Goal: Task Accomplishment & Management: Use online tool/utility

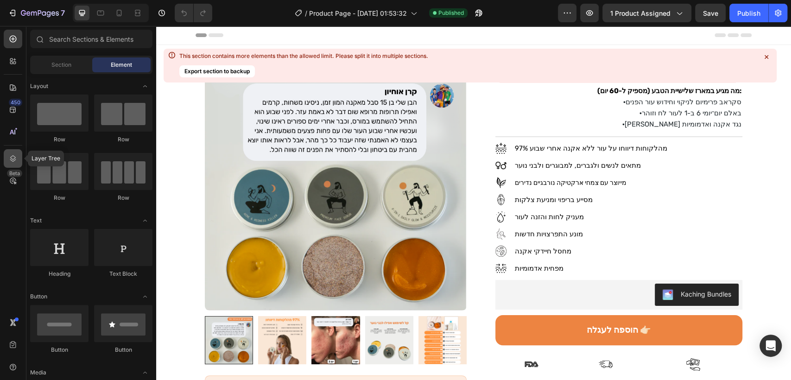
click at [8, 158] on icon at bounding box center [12, 158] width 9 height 9
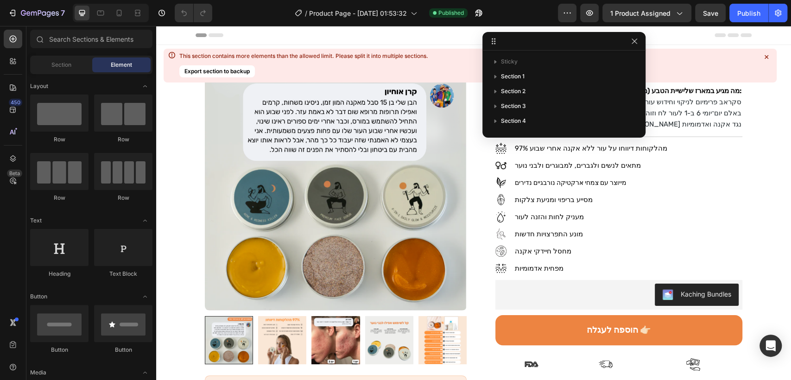
drag, startPoint x: 744, startPoint y: 36, endPoint x: 507, endPoint y: 43, distance: 237.4
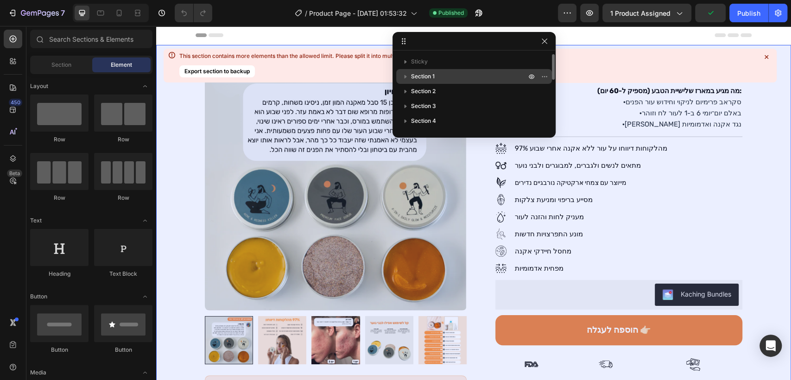
click at [430, 77] on span "Section 1" at bounding box center [423, 76] width 24 height 9
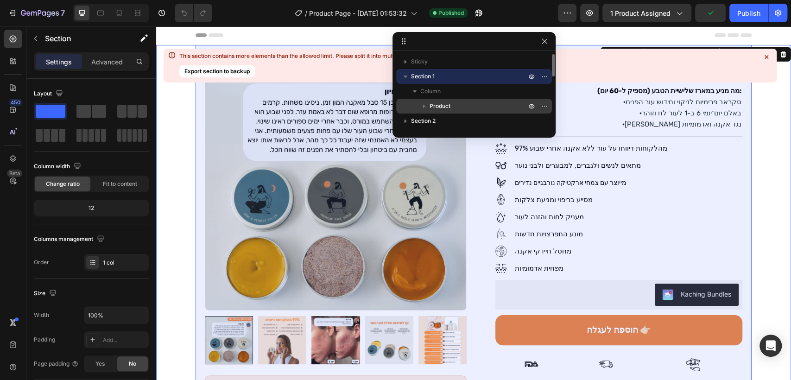
click at [461, 107] on p "Product" at bounding box center [479, 105] width 98 height 9
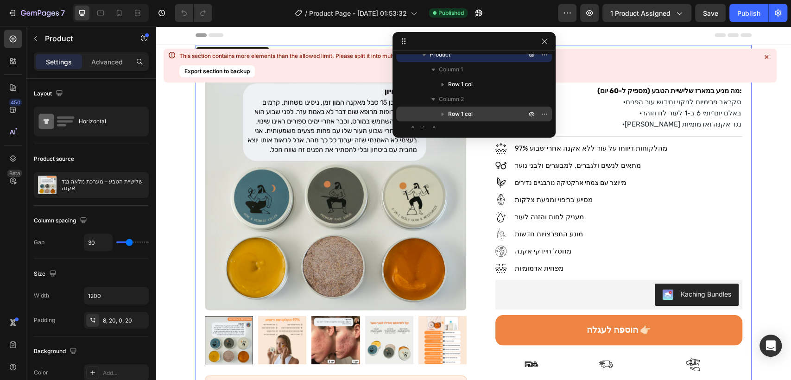
scroll to position [103, 0]
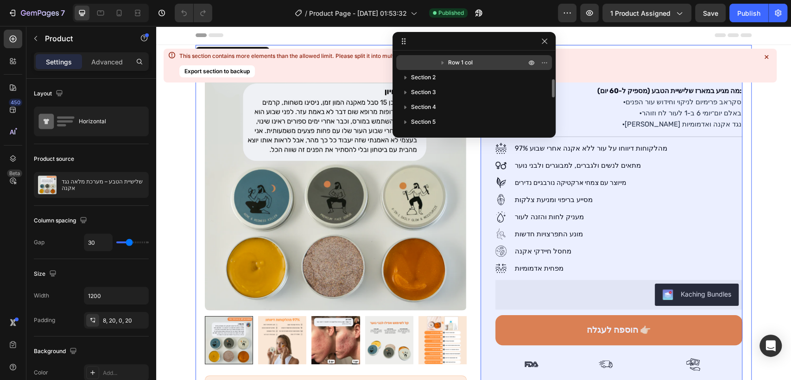
click at [475, 66] on p "Row 1 col" at bounding box center [488, 62] width 80 height 9
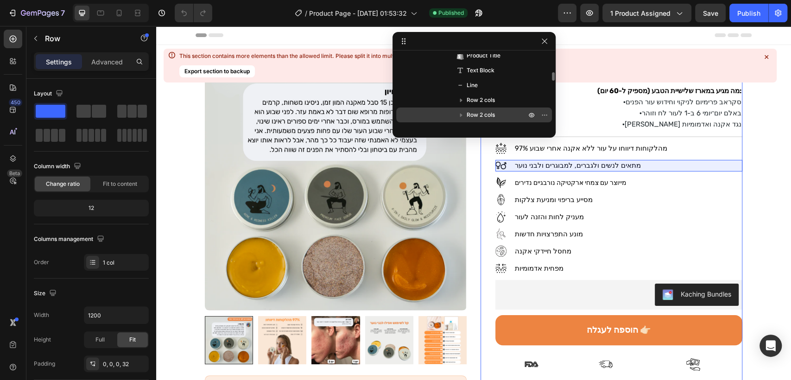
scroll to position [515, 0]
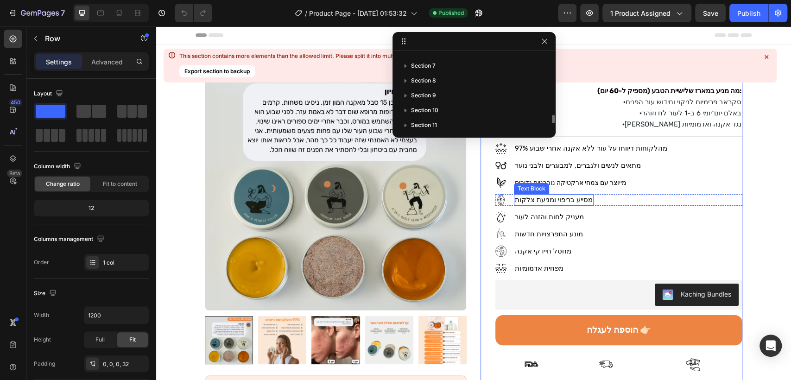
click at [533, 196] on span "מסייע בריפוי ומניעת צלקות" at bounding box center [554, 200] width 78 height 8
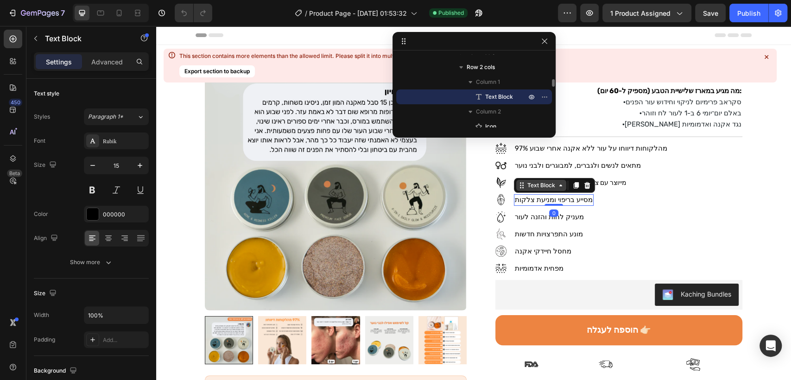
click at [531, 189] on div "Text Block" at bounding box center [542, 185] width 32 height 8
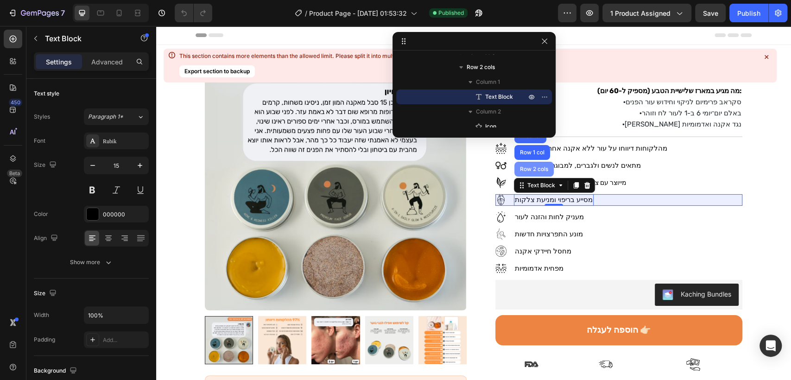
click at [524, 168] on div "Row 2 cols" at bounding box center [534, 169] width 32 height 6
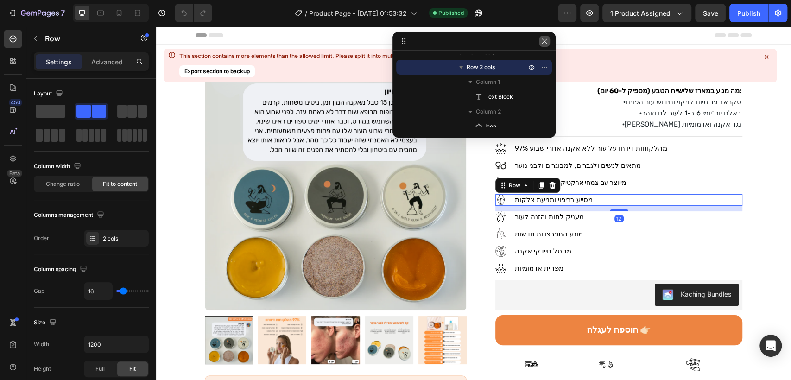
click at [548, 44] on icon "button" at bounding box center [544, 41] width 7 height 7
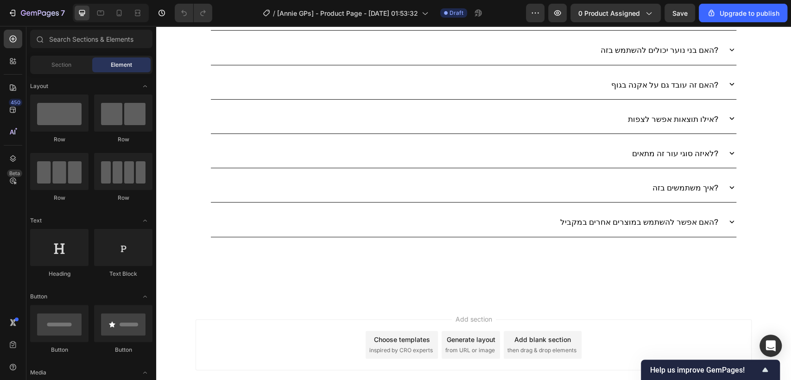
scroll to position [4401, 0]
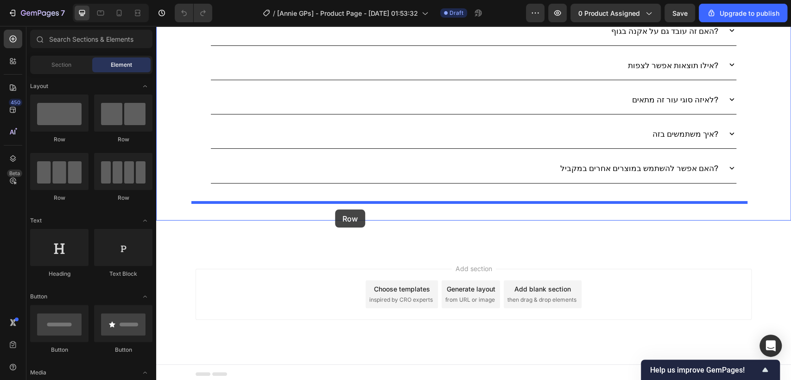
drag, startPoint x: 218, startPoint y: 142, endPoint x: 335, endPoint y: 209, distance: 135.0
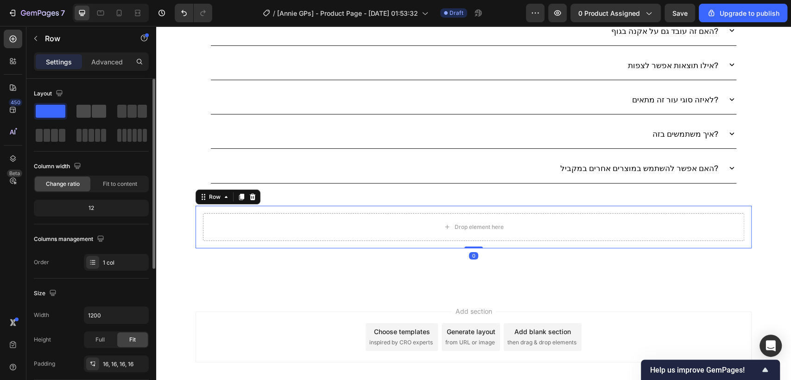
click at [101, 111] on span at bounding box center [99, 111] width 14 height 13
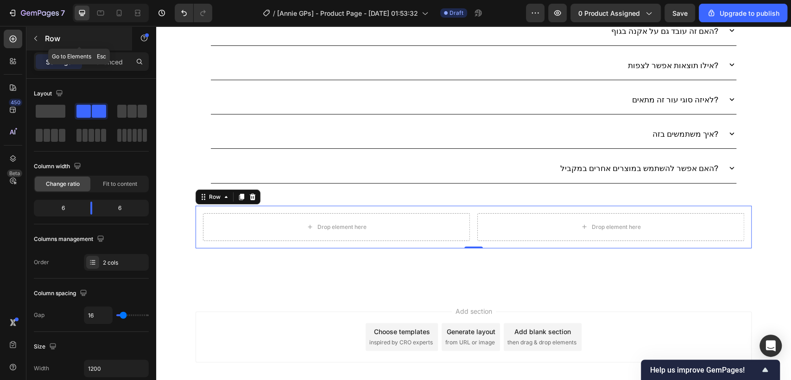
click at [33, 38] on icon "button" at bounding box center [35, 38] width 7 height 7
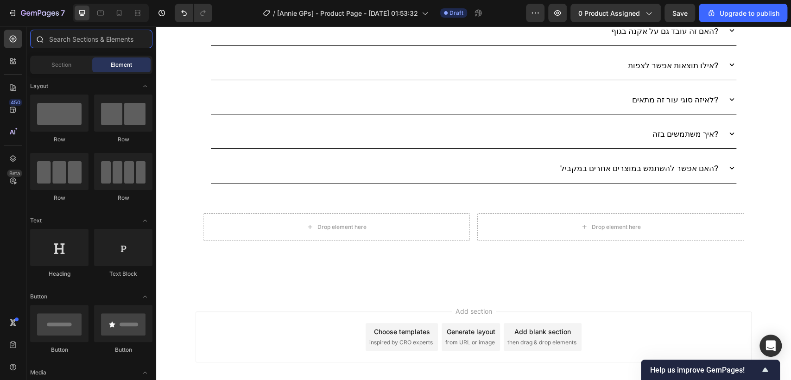
click at [57, 37] on input "text" at bounding box center [91, 39] width 122 height 19
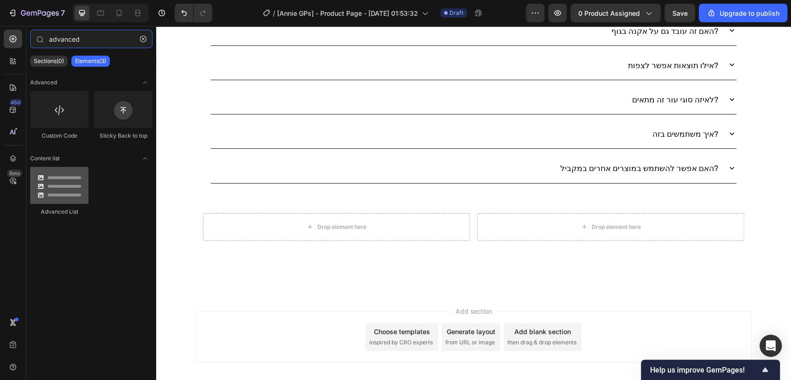
type input "advanced"
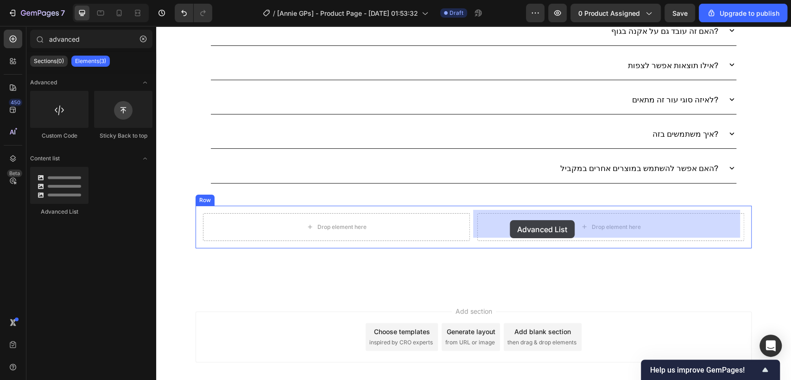
drag, startPoint x: 210, startPoint y: 227, endPoint x: 510, endPoint y: 220, distance: 299.5
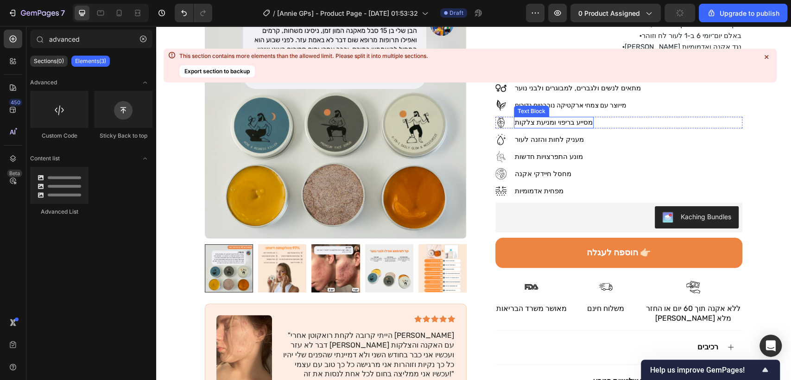
scroll to position [0, 0]
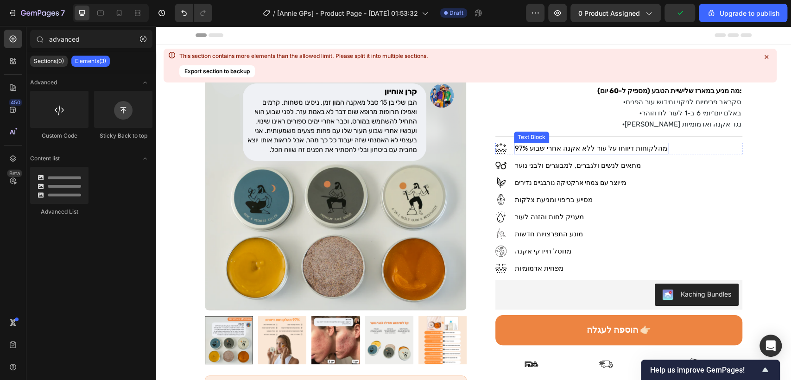
click at [604, 147] on span "97% מהלקוחות דיווחו על עור ללא אקנה אחרי שבוע" at bounding box center [591, 148] width 152 height 8
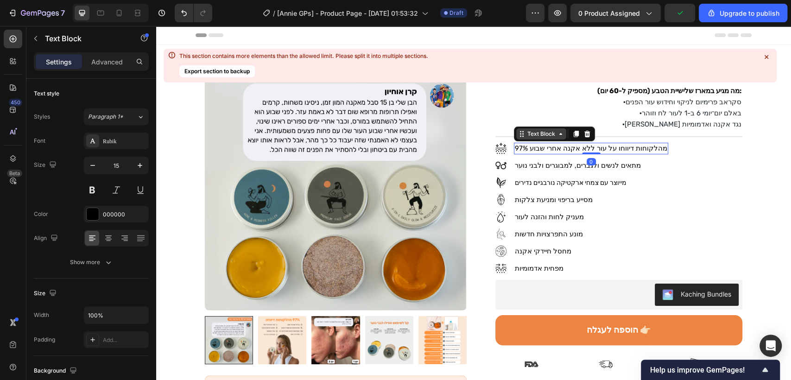
click at [537, 132] on div "Text Block" at bounding box center [542, 134] width 32 height 8
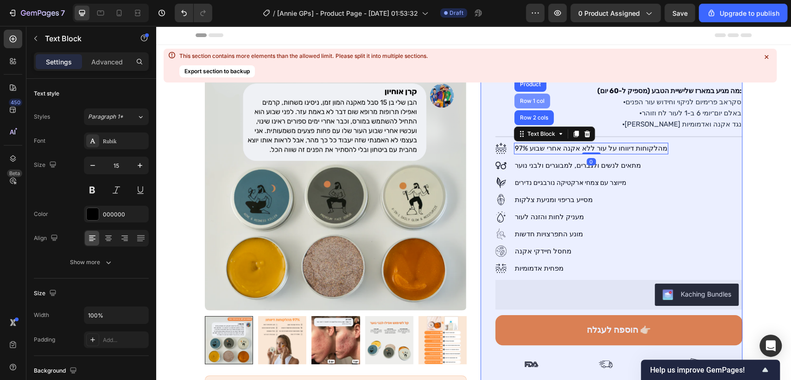
click at [526, 104] on div "Row 1 col" at bounding box center [532, 101] width 36 height 15
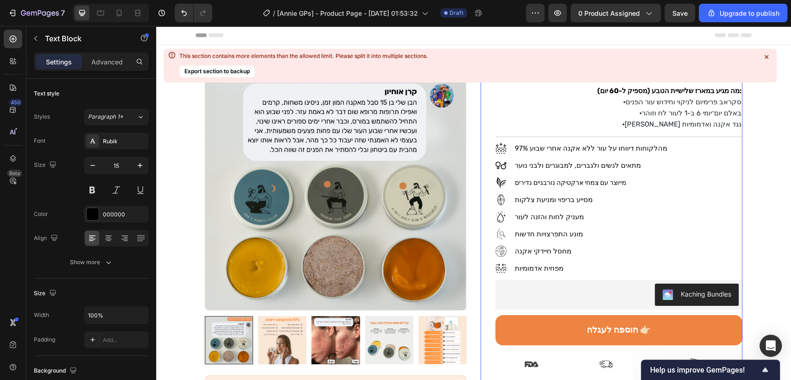
click at [533, 160] on div "מתאים לנשים ולגברים, למבוגרים ולבני נוער" at bounding box center [578, 166] width 128 height 12
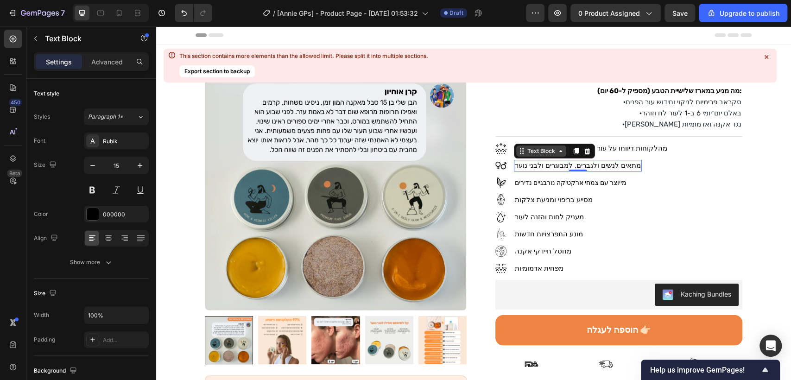
click at [533, 152] on div "Text Block" at bounding box center [542, 151] width 32 height 8
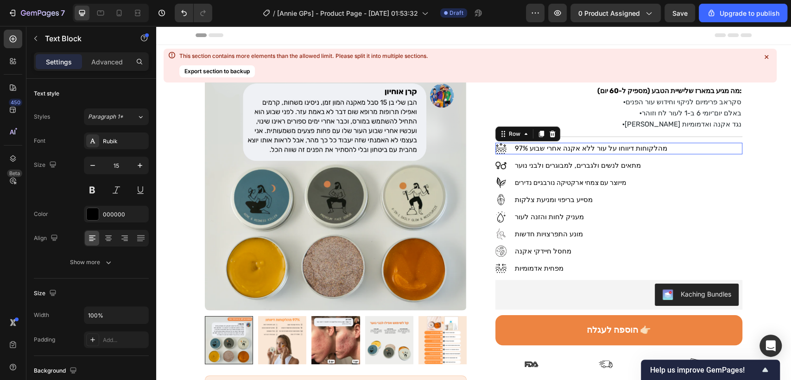
click at [506, 143] on div "97% מהלקוחות דיווחו על עור ללא אקנה אחרי שבוע Text Block Icon Row 0" at bounding box center [618, 149] width 247 height 12
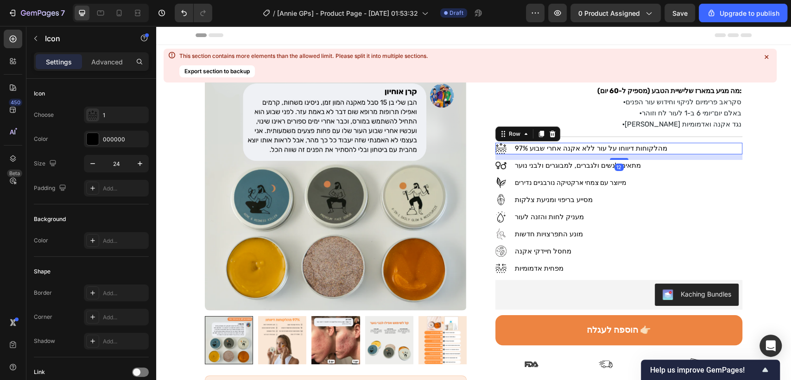
click at [501, 147] on icon at bounding box center [500, 148] width 11 height 11
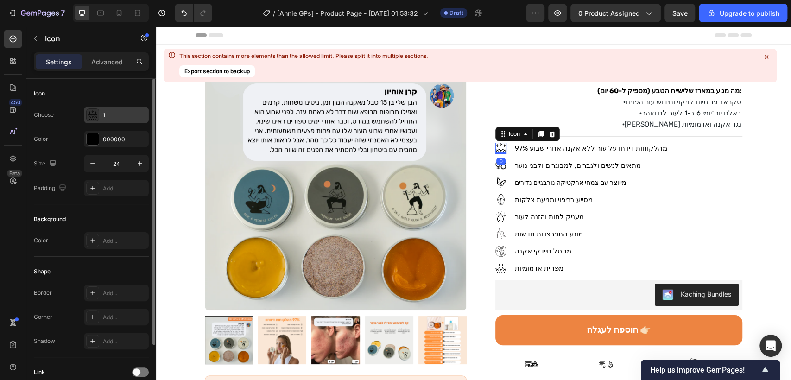
click at [107, 114] on div "1" at bounding box center [125, 115] width 44 height 8
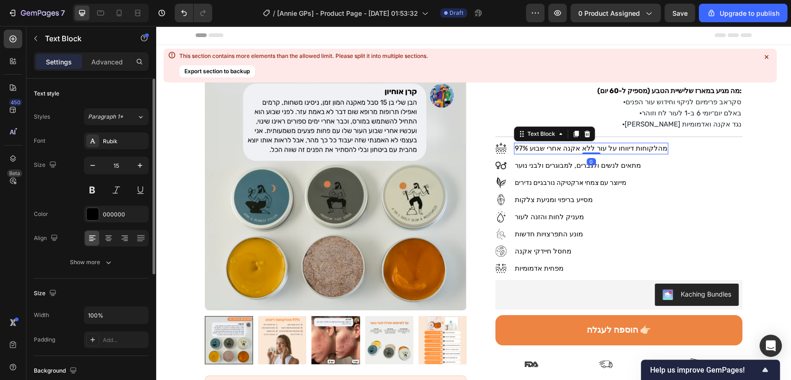
click at [612, 150] on span "97% מהלקוחות דיווחו על עור ללא אקנה אחרי שבוע" at bounding box center [591, 148] width 152 height 8
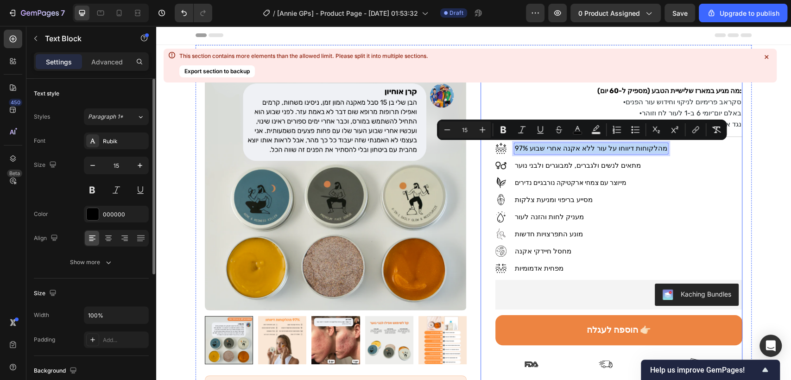
copy span "97% מהלקוחות דיווחו על עור ללא אקנה אחרי שבוע"
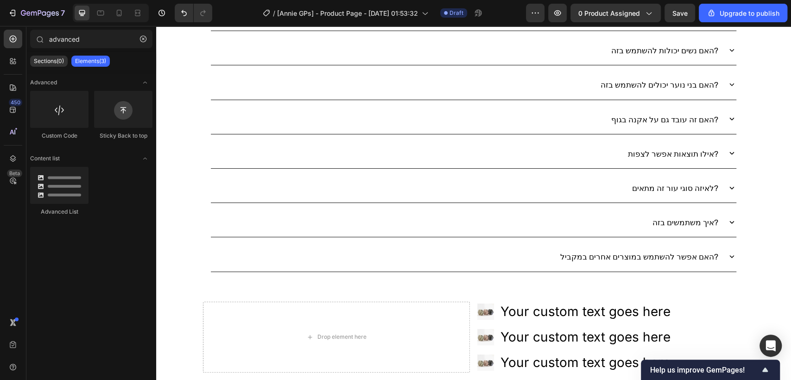
scroll to position [4349, 0]
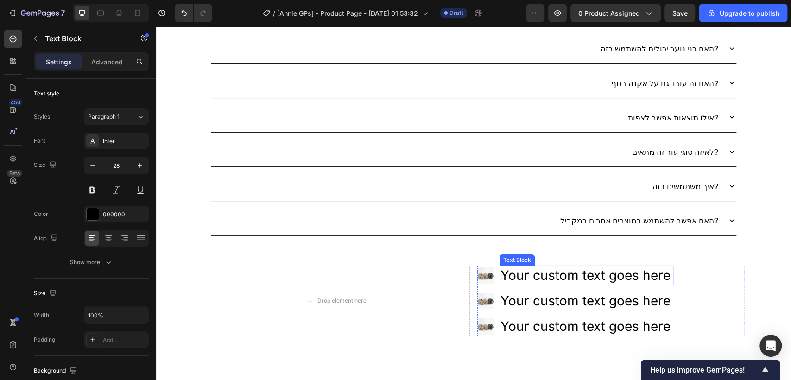
click at [613, 272] on div "Your custom text goes here" at bounding box center [587, 276] width 174 height 20
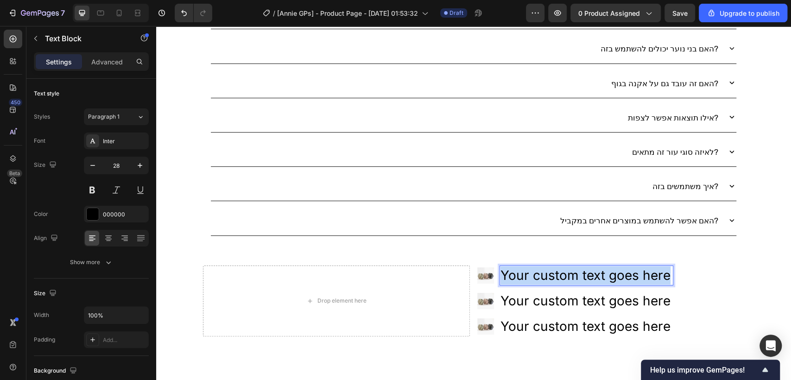
click at [613, 272] on p "Your custom text goes here" at bounding box center [587, 275] width 172 height 18
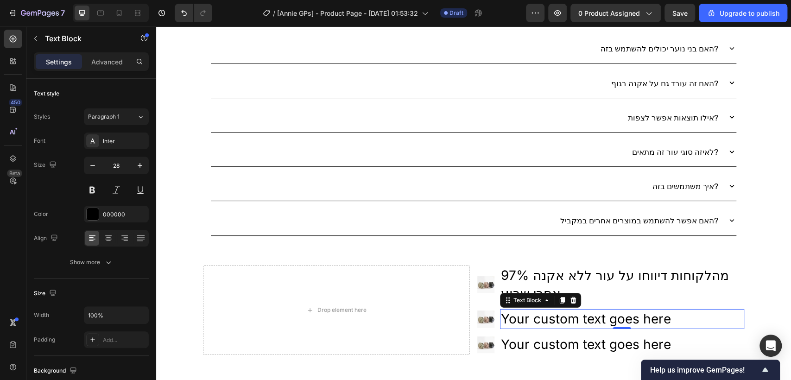
click at [560, 309] on div "Your custom text goes here" at bounding box center [622, 319] width 244 height 20
click at [507, 309] on div "Your custom text goes here" at bounding box center [622, 319] width 244 height 20
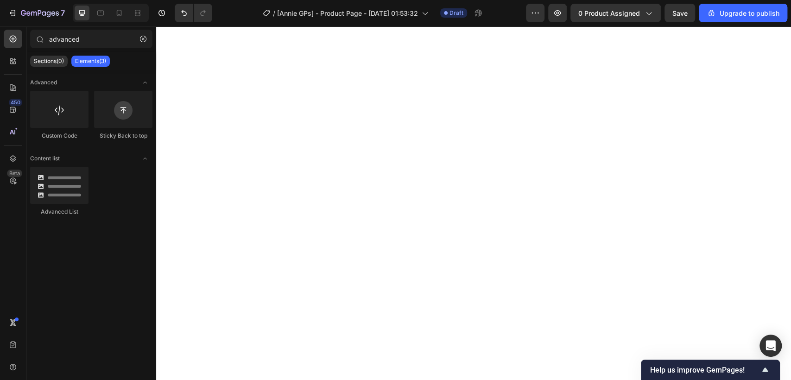
scroll to position [1987, 0]
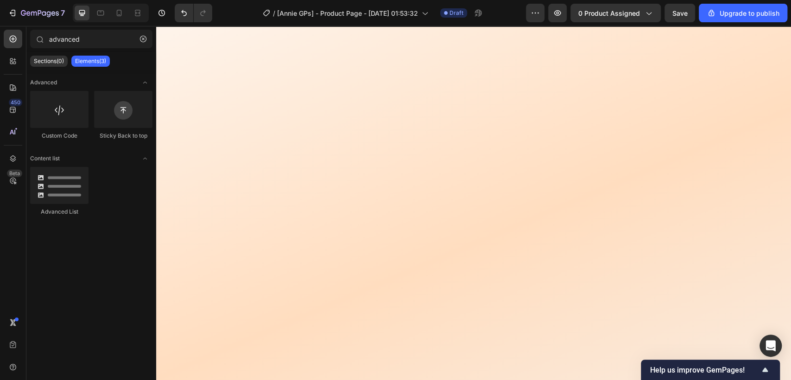
drag, startPoint x: 787, startPoint y: 344, endPoint x: 914, endPoint y: 68, distance: 304.4
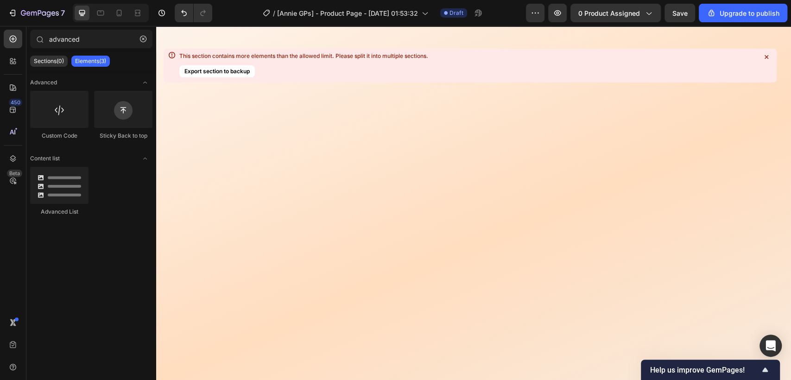
scroll to position [0, 0]
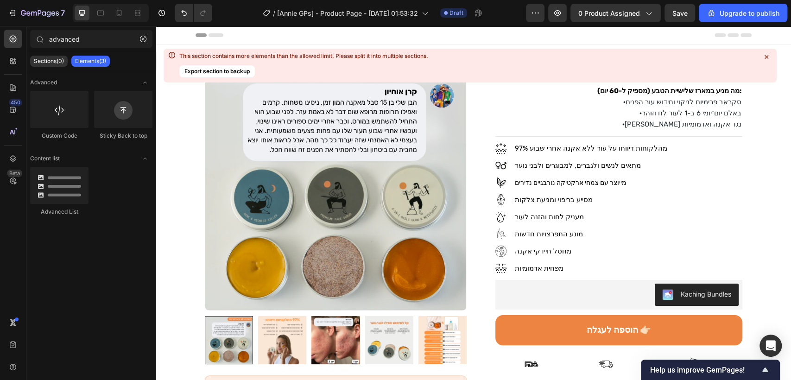
click at [281, 239] on img at bounding box center [336, 180] width 262 height 262
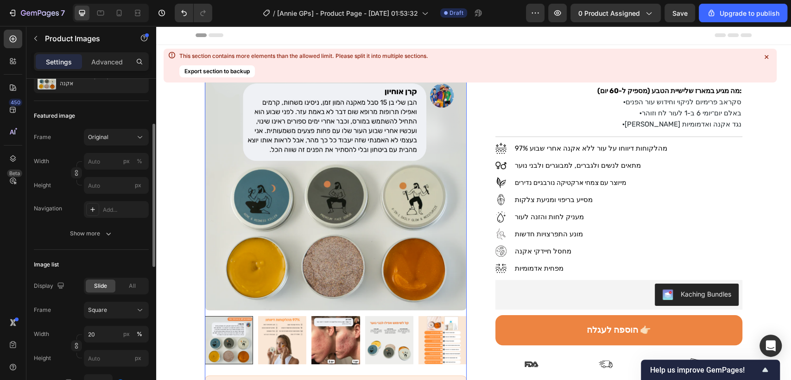
scroll to position [419, 0]
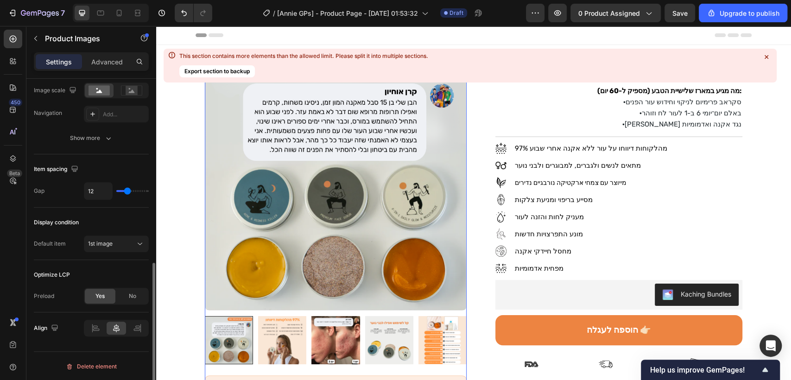
click at [285, 220] on img at bounding box center [336, 180] width 262 height 262
click at [561, 167] on span "מתאים לנשים ולגברים, למבוגרים ולבני נוער" at bounding box center [578, 165] width 126 height 8
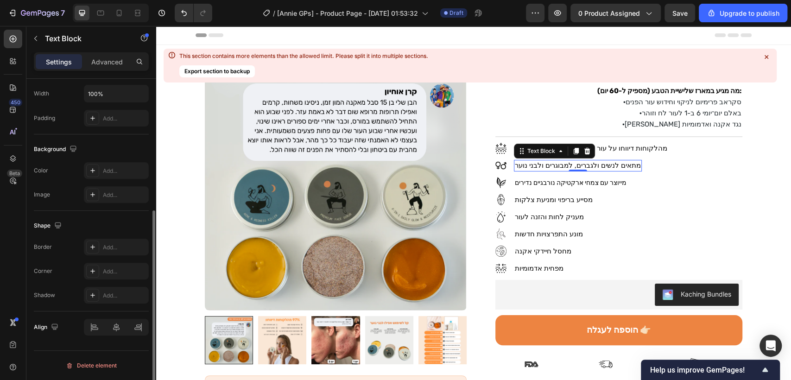
scroll to position [0, 0]
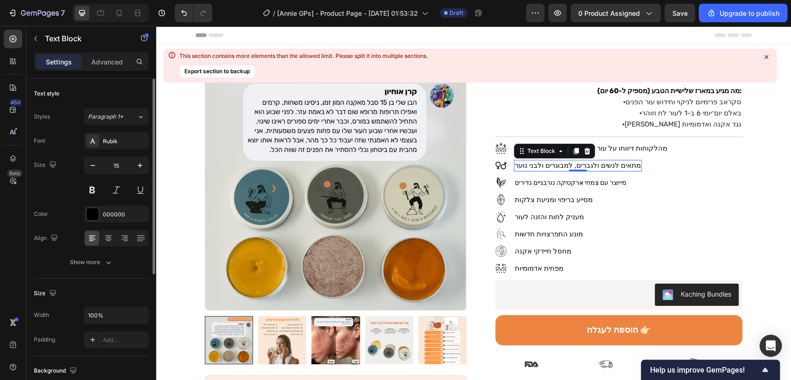
click at [561, 167] on span "מתאים לנשים ולגברים, למבוגרים ולבני נוער" at bounding box center [578, 165] width 126 height 8
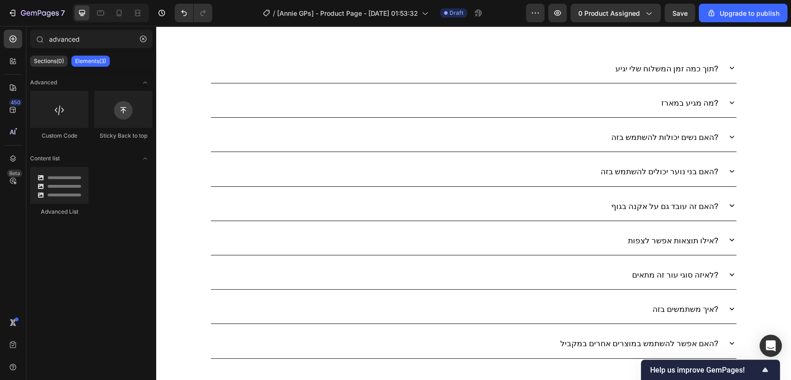
scroll to position [4329, 0]
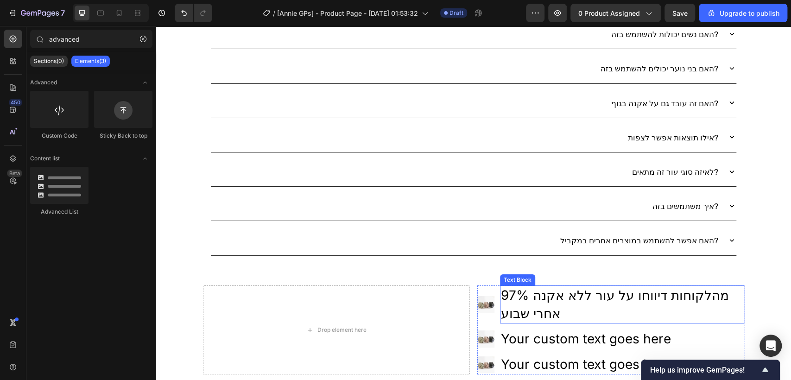
click at [597, 294] on span "97% מהלקוחות דיווחו על עור ללא אקנה אחרי שבוע" at bounding box center [615, 304] width 228 height 34
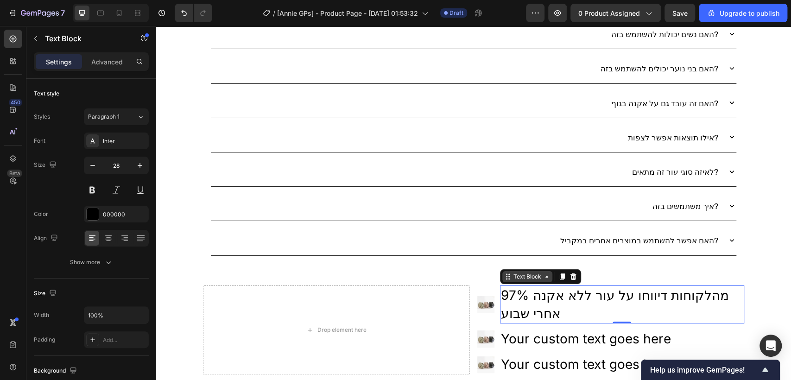
click at [523, 273] on div "Text Block" at bounding box center [528, 277] width 32 height 8
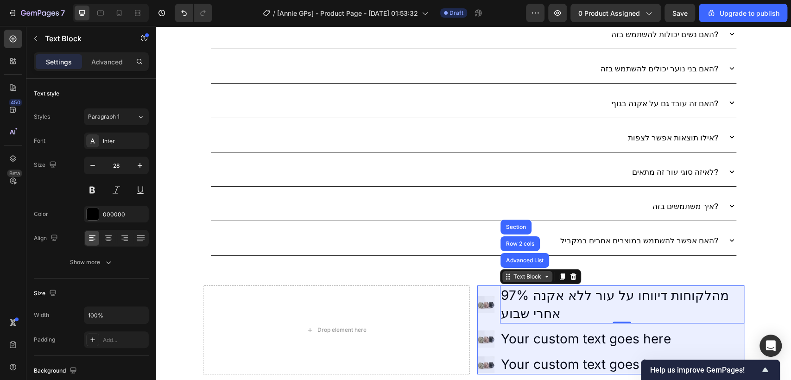
click at [523, 258] on div "Advanced List" at bounding box center [524, 261] width 41 height 6
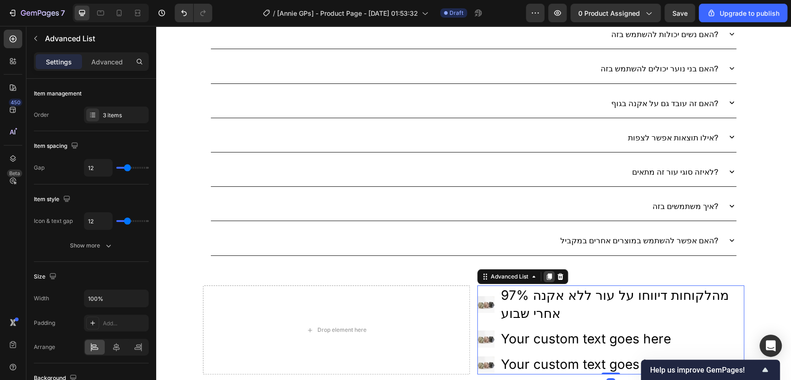
click at [547, 277] on div at bounding box center [549, 276] width 11 height 11
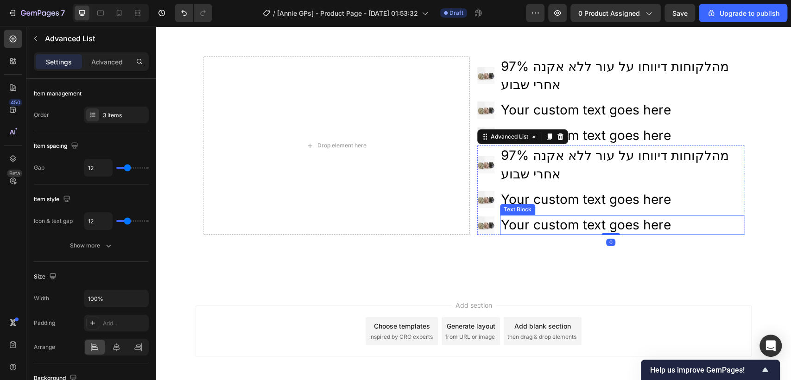
scroll to position [4558, 0]
click at [544, 131] on div at bounding box center [549, 136] width 11 height 11
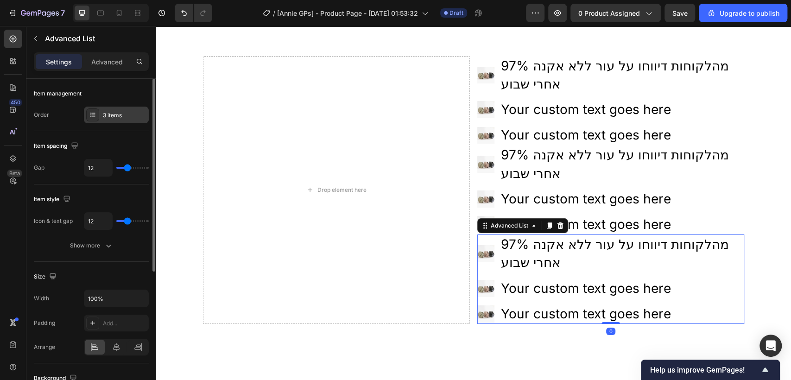
click at [115, 115] on div "3 items" at bounding box center [125, 115] width 44 height 8
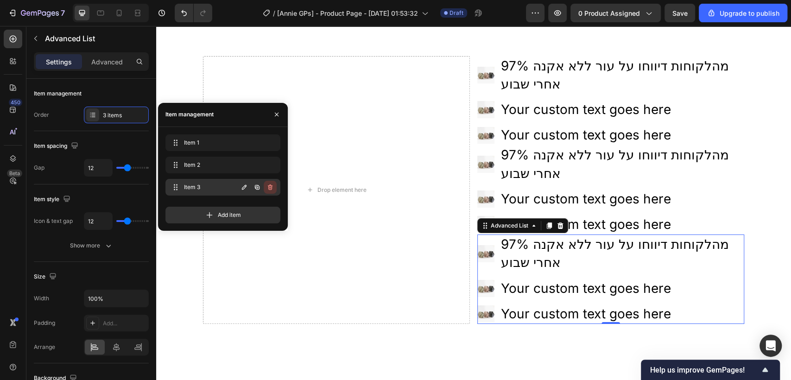
click at [267, 188] on icon "button" at bounding box center [269, 187] width 7 height 7
click at [267, 188] on div "Delete" at bounding box center [263, 187] width 17 height 8
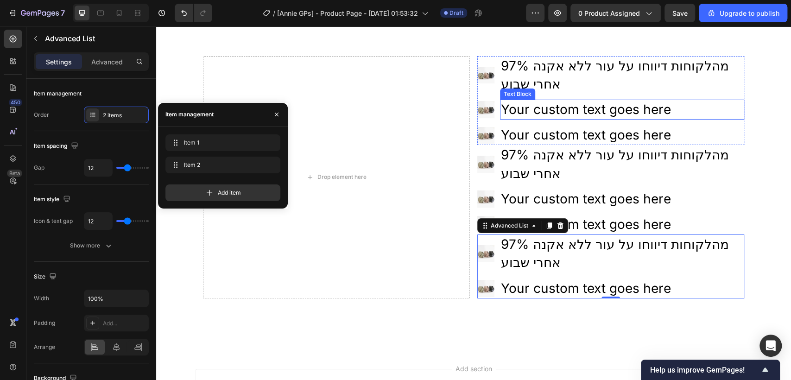
click at [579, 100] on div "Your custom text goes here" at bounding box center [622, 110] width 244 height 20
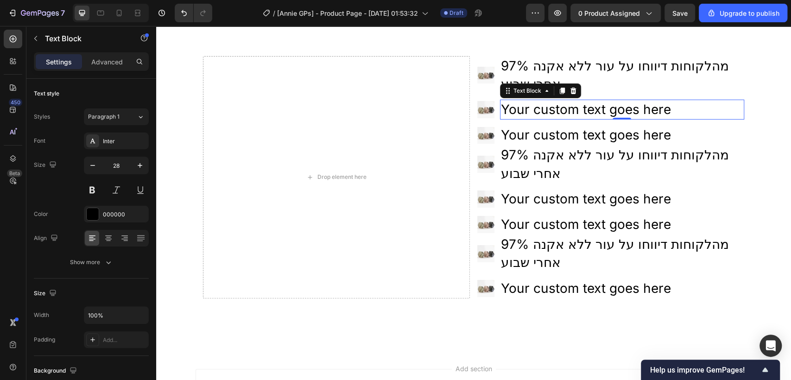
click at [582, 100] on div "Your custom text goes here" at bounding box center [622, 110] width 244 height 20
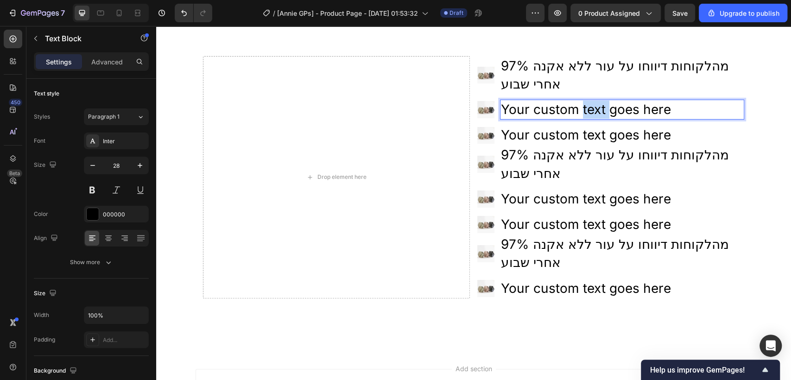
click at [582, 101] on p "Your custom text goes here" at bounding box center [622, 110] width 242 height 18
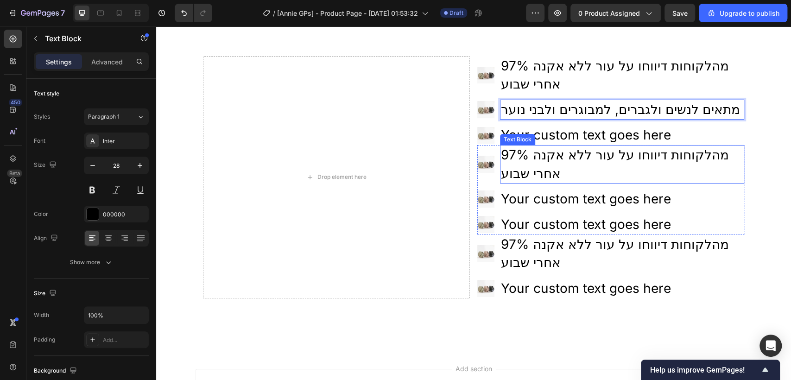
click at [654, 146] on p "97% מהלקוחות דיווחו על עור ללא אקנה אחרי שבוע" at bounding box center [622, 164] width 242 height 36
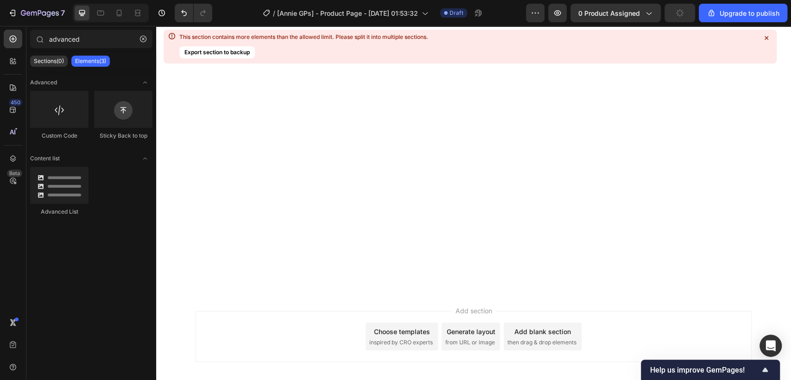
scroll to position [0, 0]
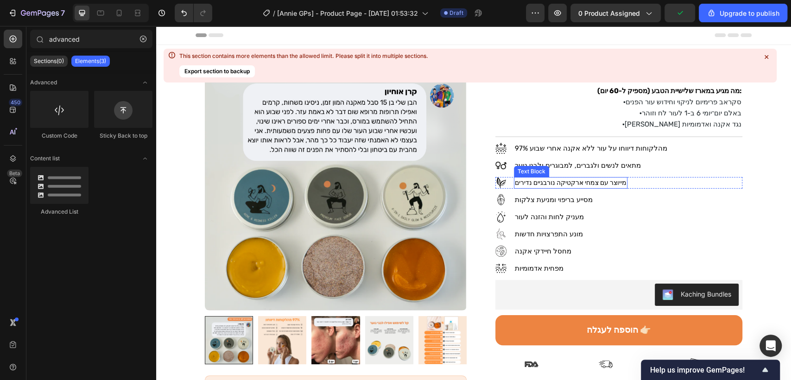
click at [595, 182] on span "מייוצר עם צמחי ארקטיקה נורבגיים נדירים" at bounding box center [571, 183] width 112 height 8
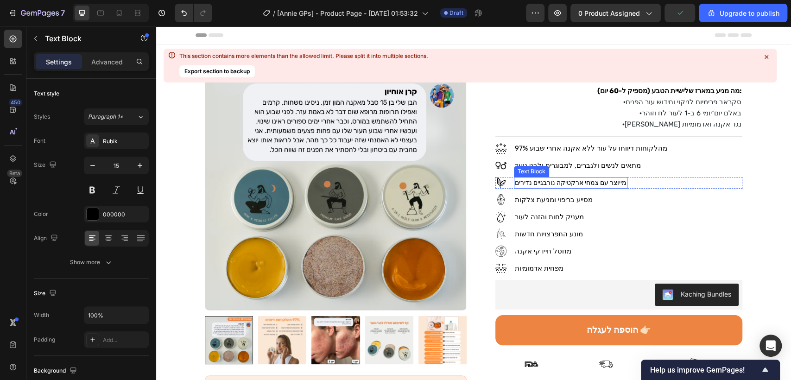
click at [595, 182] on span "מייוצר עם צמחי ארקטיקה נורבגיים נדירים" at bounding box center [571, 183] width 112 height 8
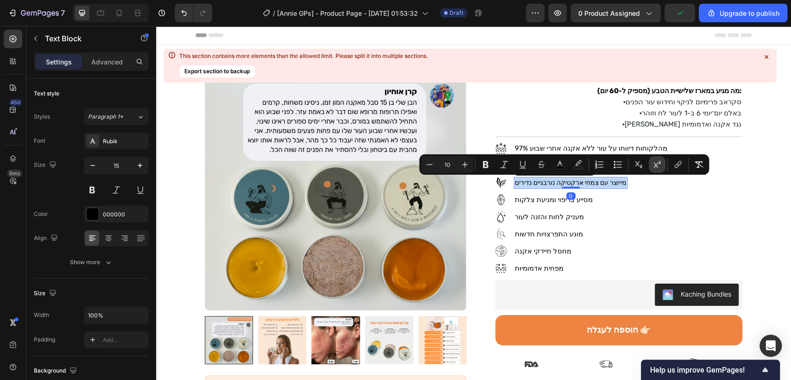
copy span "מייוצר עם צמחי ארקטיקה נורבגיים נדירים"
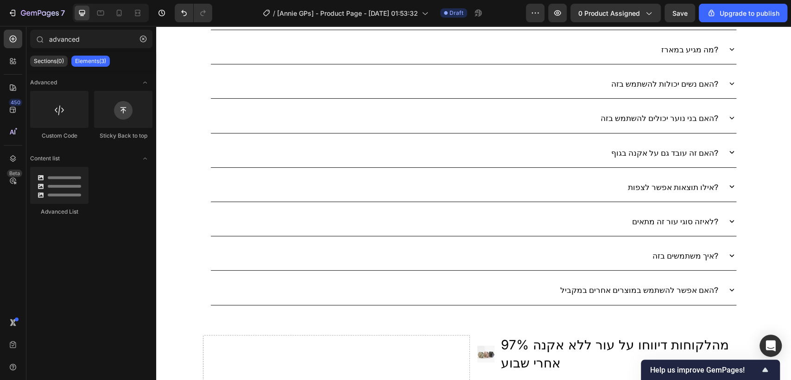
scroll to position [4401, 0]
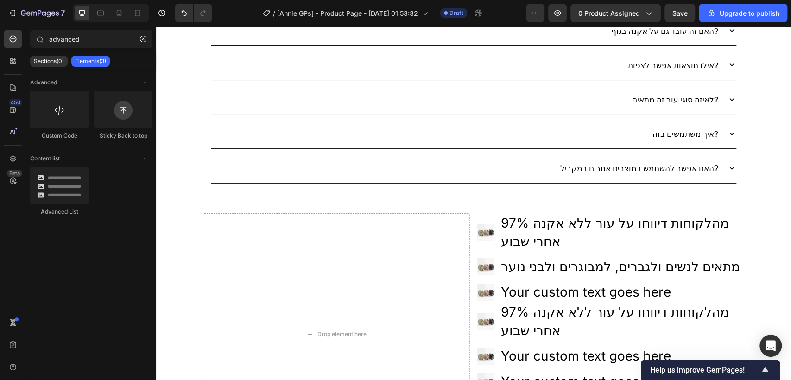
drag, startPoint x: 784, startPoint y: 47, endPoint x: 923, endPoint y: 362, distance: 344.9
click at [519, 292] on div "Text Block" at bounding box center [518, 296] width 32 height 8
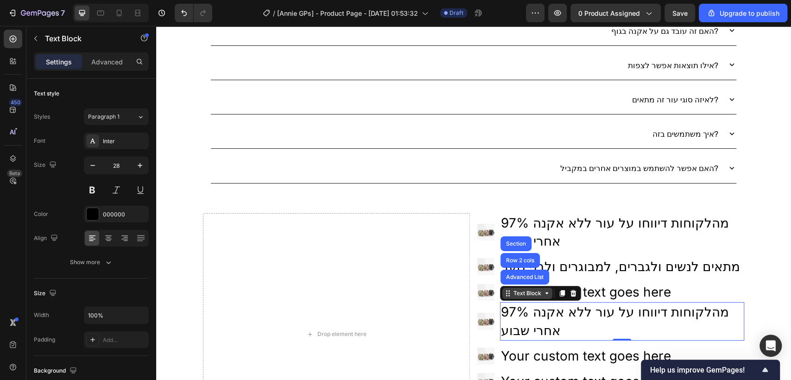
click at [519, 289] on div "Text Block" at bounding box center [528, 293] width 32 height 8
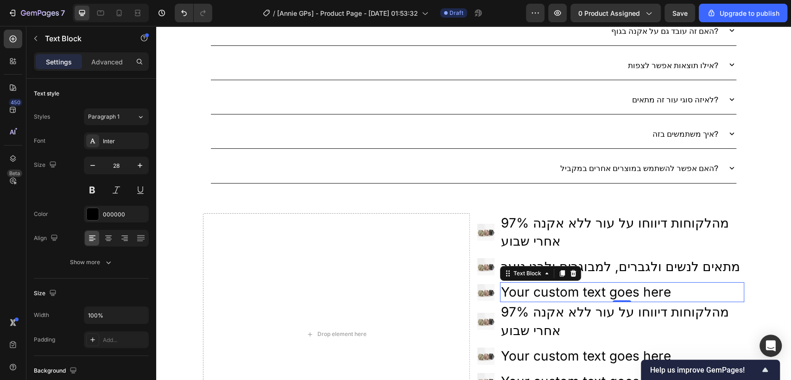
click at [608, 282] on div "Your custom text goes here" at bounding box center [622, 292] width 244 height 20
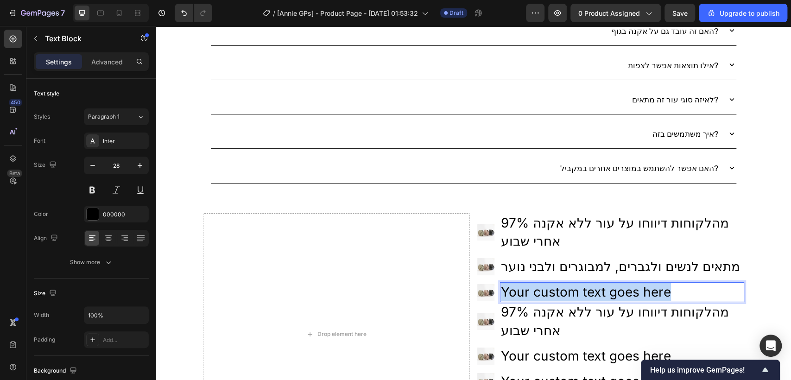
click at [608, 283] on p "Your custom text goes here" at bounding box center [622, 292] width 242 height 18
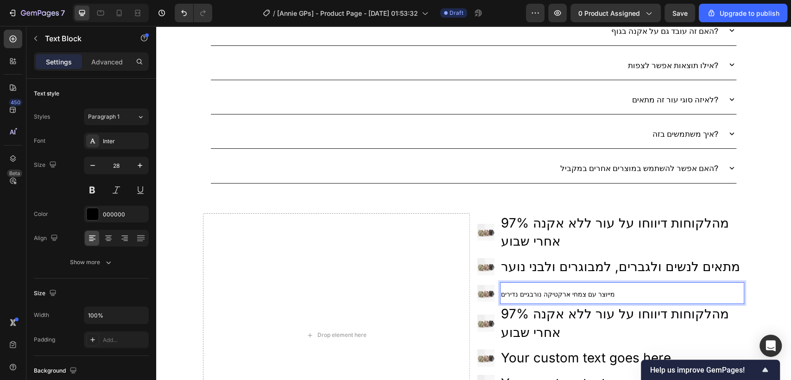
click at [616, 283] on p "מייוצר עם צמחי ארקטיקה נורבגיים נדירים" at bounding box center [622, 293] width 242 height 20
click at [779, 281] on div "שאלות נפוצות Heading תוך כמה זמן המשלוח שלי יגיע? מה מגיע במארז? האם נשים יכולו…" at bounding box center [473, 147] width 635 height 634
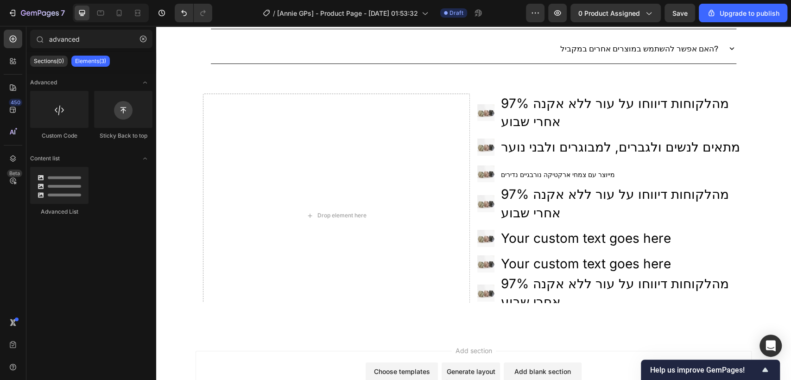
scroll to position [4527, 0]
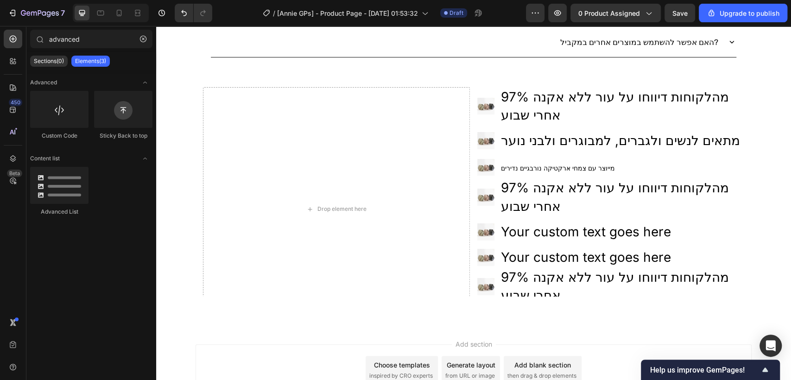
drag, startPoint x: 789, startPoint y: 345, endPoint x: 935, endPoint y: 369, distance: 148.0
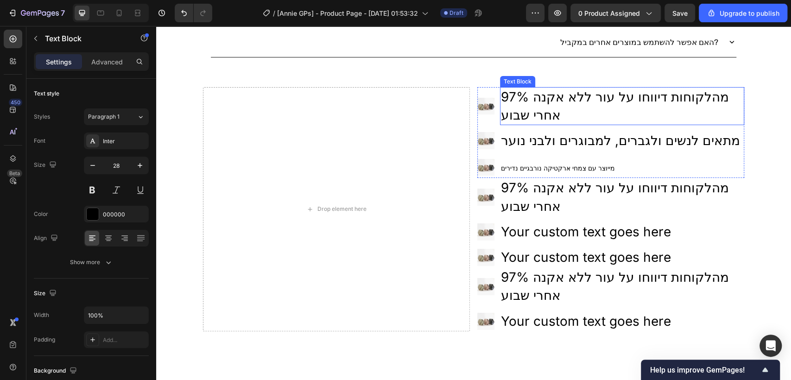
click at [631, 95] on span "97% מהלקוחות דיווחו על עור ללא אקנה אחרי שבוע" at bounding box center [615, 106] width 228 height 34
click at [519, 74] on div "Text Block" at bounding box center [528, 78] width 32 height 8
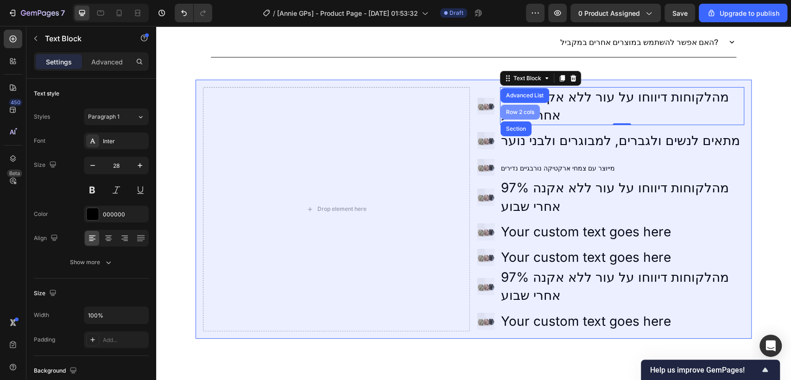
click at [521, 111] on div "Row 2 cols" at bounding box center [520, 112] width 39 height 15
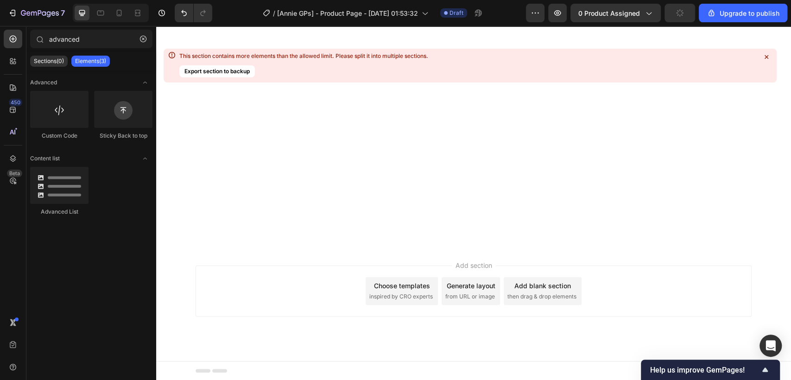
scroll to position [0, 0]
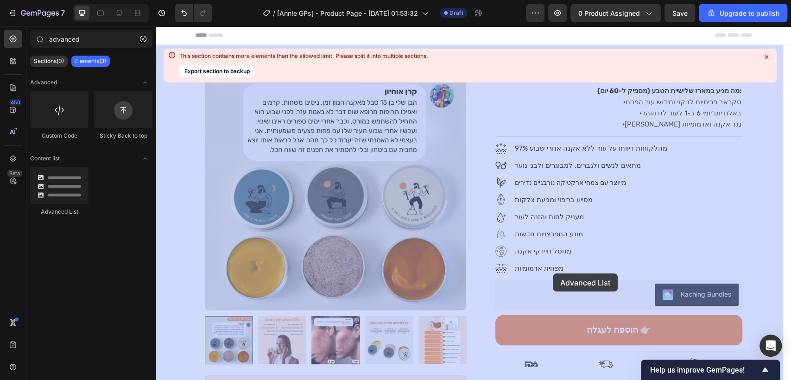
drag, startPoint x: 215, startPoint y: 204, endPoint x: 549, endPoint y: 270, distance: 340.6
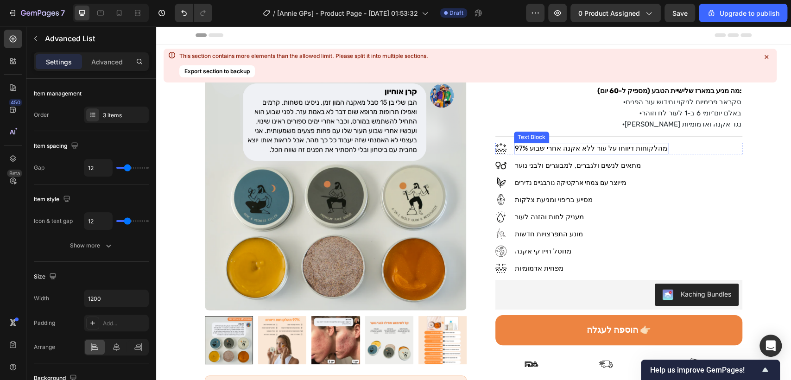
click at [615, 145] on span "97% מהלקוחות דיווחו על עור ללא אקנה אחרי שבוע" at bounding box center [591, 148] width 152 height 8
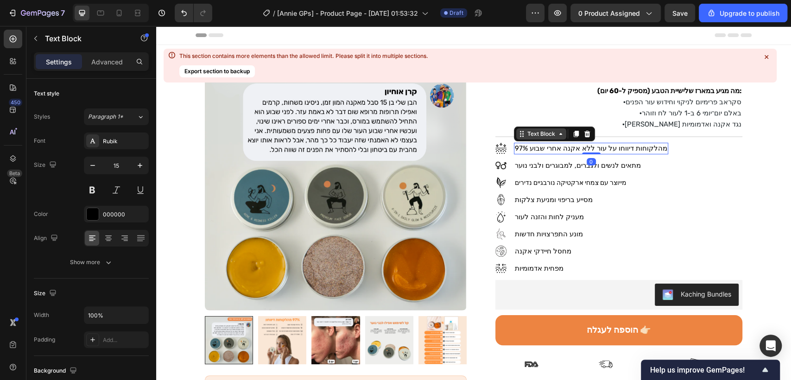
click at [543, 131] on div "Text Block" at bounding box center [542, 134] width 32 height 8
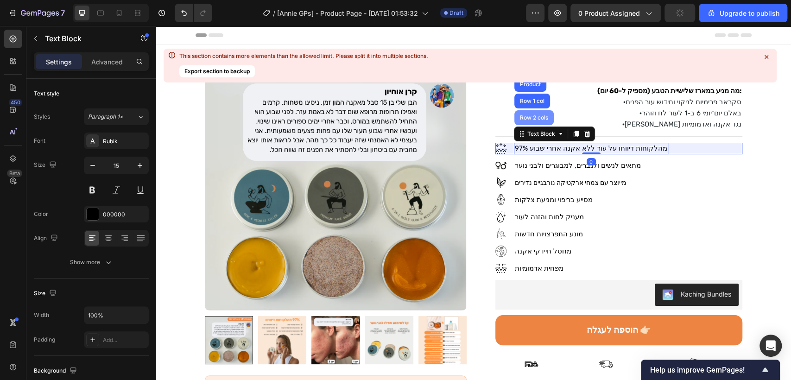
click at [527, 115] on div "Row 2 cols" at bounding box center [534, 118] width 32 height 6
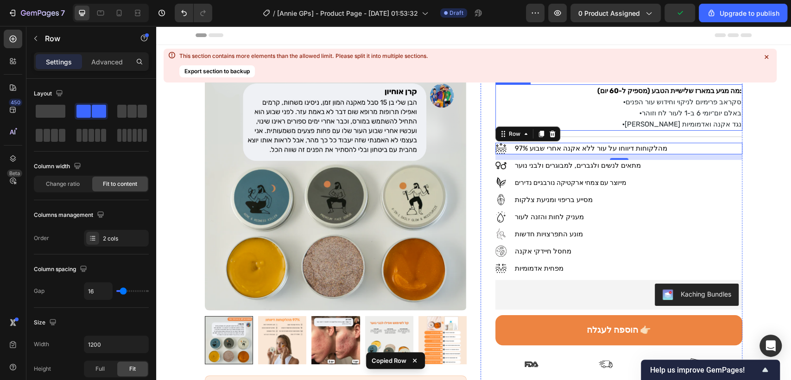
click at [565, 101] on p "מה מגיע במארז שלישיית הטבע (מספיק ל-60 יום): · סקראב פרימיום לניקוי וחידוש עור …" at bounding box center [618, 107] width 245 height 44
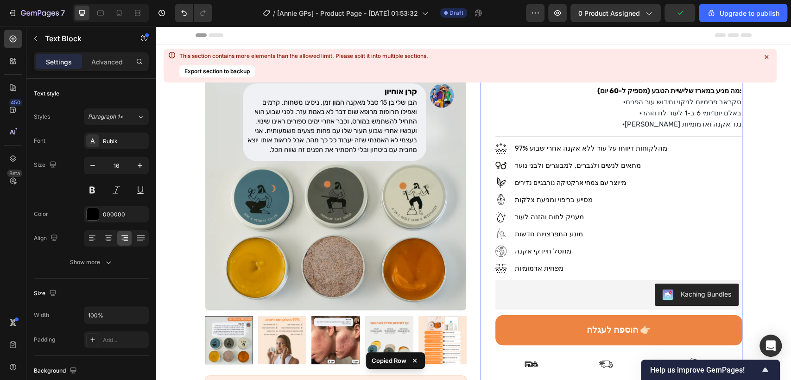
click at [495, 154] on div "Icon Icon Icon Icon Icon Icon List 4.8/5 (10,000+ לקוחות מרוצים) Text Block Row…" at bounding box center [618, 356] width 247 height 614
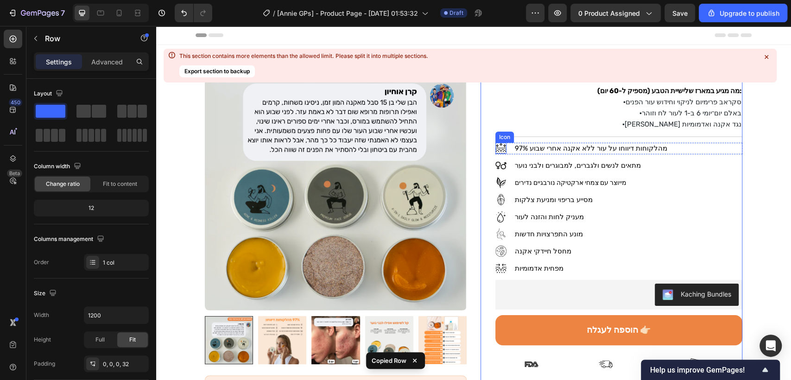
click at [495, 143] on icon at bounding box center [500, 148] width 11 height 11
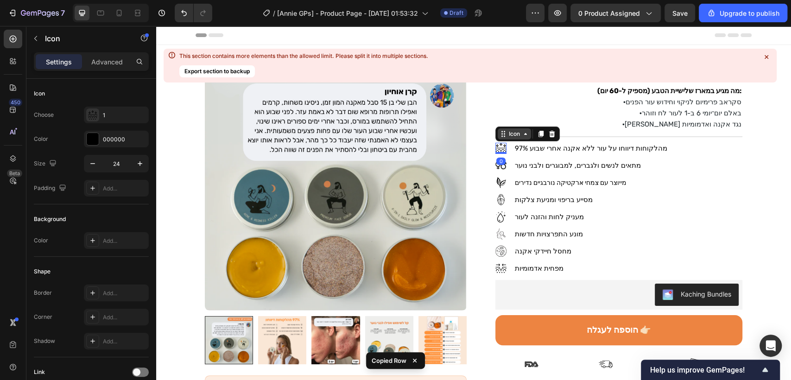
click at [507, 134] on div "Icon" at bounding box center [514, 134] width 15 height 0
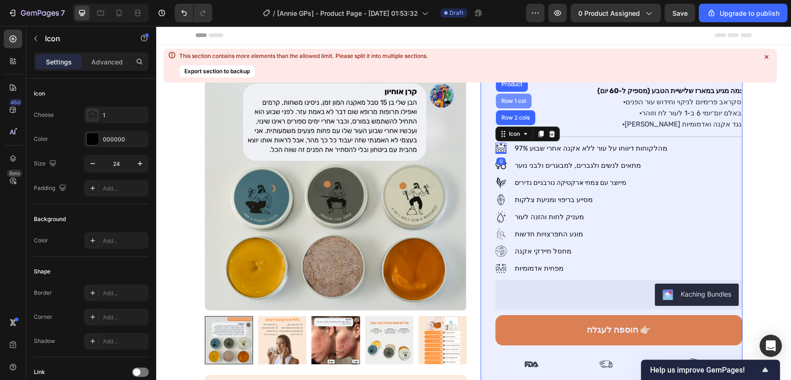
click at [508, 100] on div "Row 1 col" at bounding box center [514, 101] width 28 height 6
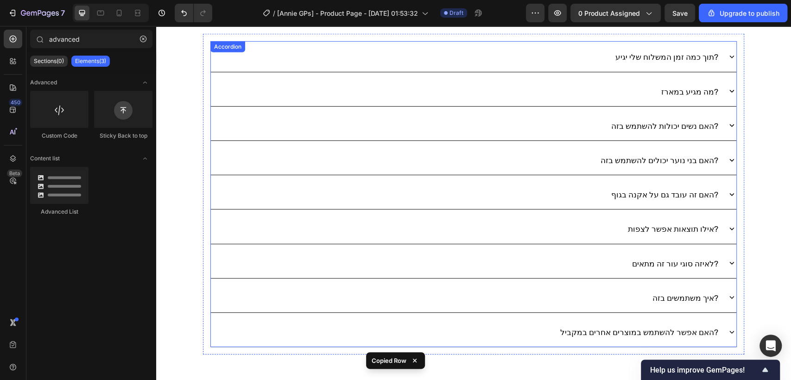
scroll to position [4494, 0]
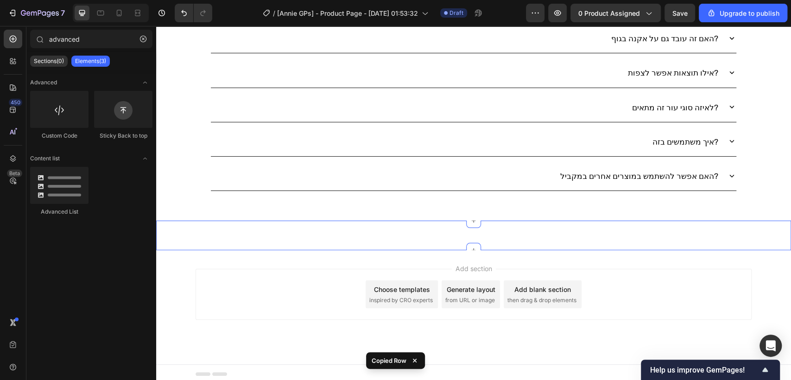
click at [559, 226] on div "Title Line Section 15 You can create reusable sections Create Theme Section AI …" at bounding box center [473, 236] width 635 height 30
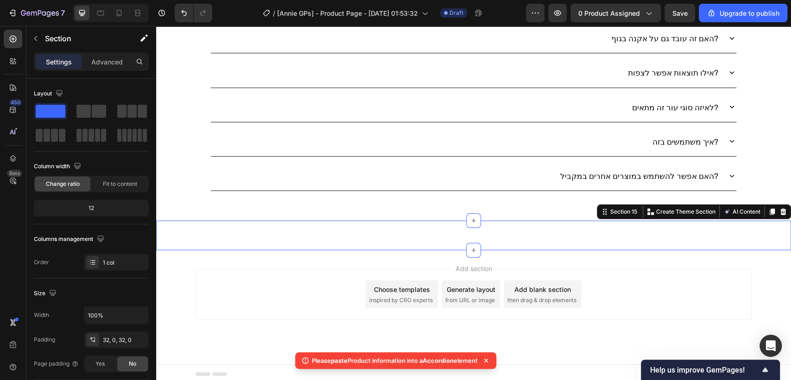
click at [559, 226] on div "Title Line Section 15 You can create reusable sections Create Theme Section AI …" at bounding box center [473, 236] width 635 height 30
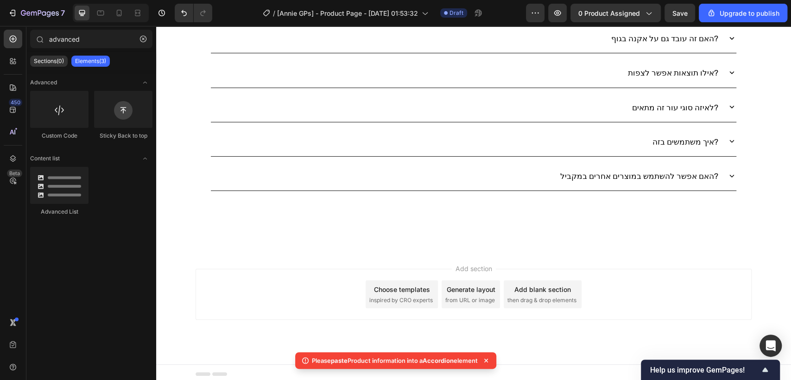
click at [560, 258] on div "Add section Choose templates inspired by CRO experts Generate layout from URL o…" at bounding box center [473, 307] width 635 height 114
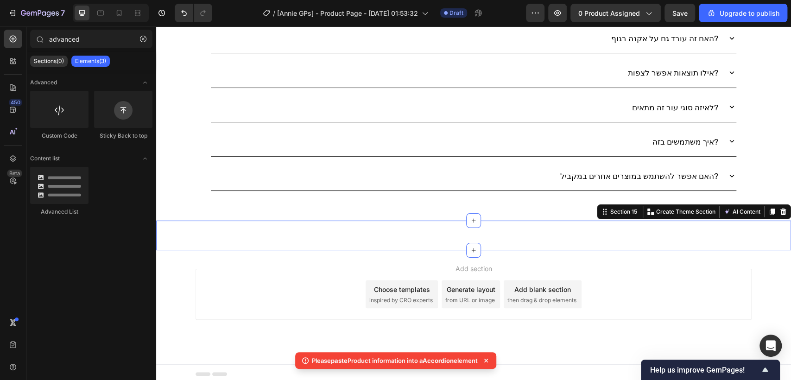
click at [605, 224] on div "Title Line Section 15 You can create reusable sections Create Theme Section AI …" at bounding box center [473, 236] width 635 height 30
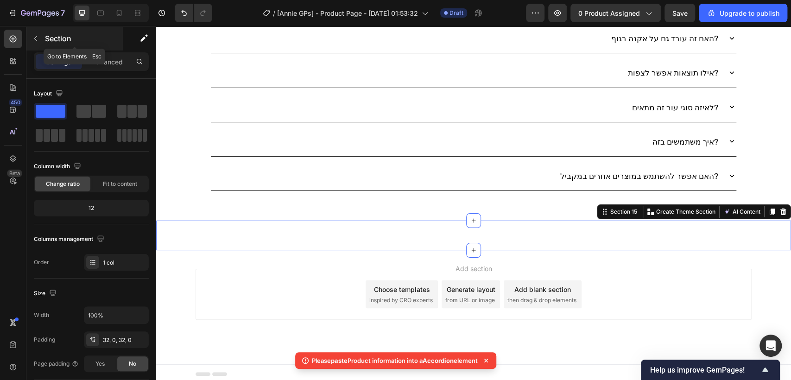
click at [33, 36] on icon "button" at bounding box center [35, 38] width 7 height 7
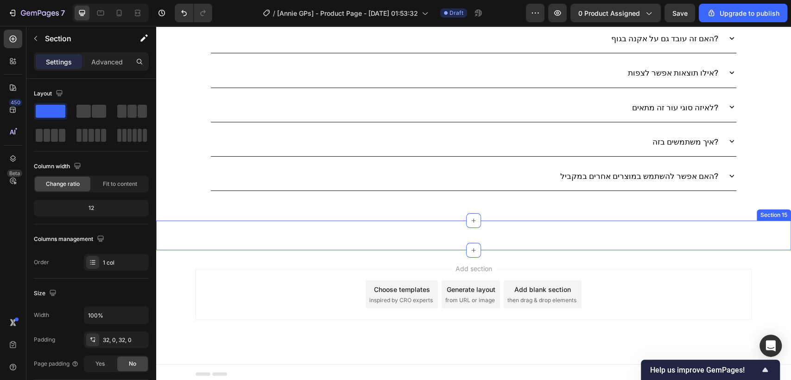
click at [351, 226] on div "Title Line Section 15" at bounding box center [473, 236] width 635 height 30
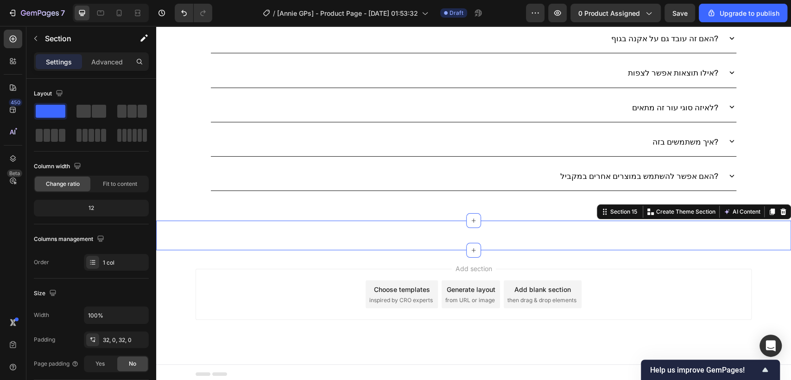
click at [351, 226] on div "Title Line Section 15 You can create reusable sections Create Theme Section AI …" at bounding box center [473, 236] width 635 height 30
click at [780, 209] on icon at bounding box center [783, 212] width 6 height 6
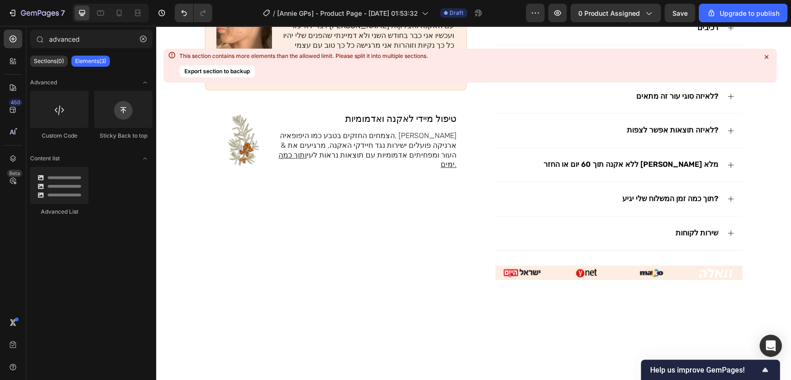
scroll to position [0, 0]
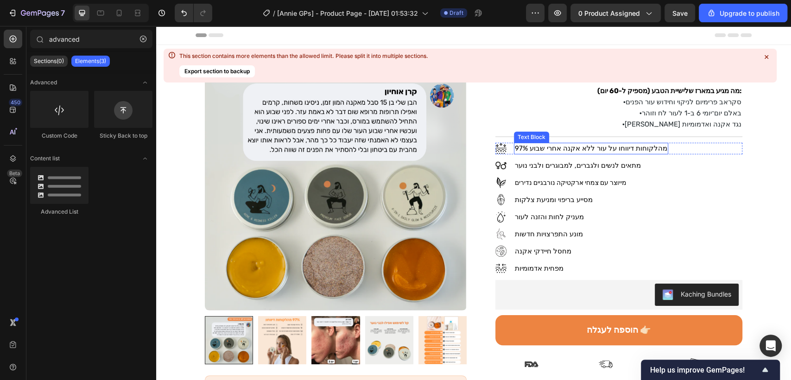
click at [560, 146] on span "97% מהלקוחות דיווחו על עור ללא אקנה אחרי שבוע" at bounding box center [591, 148] width 152 height 8
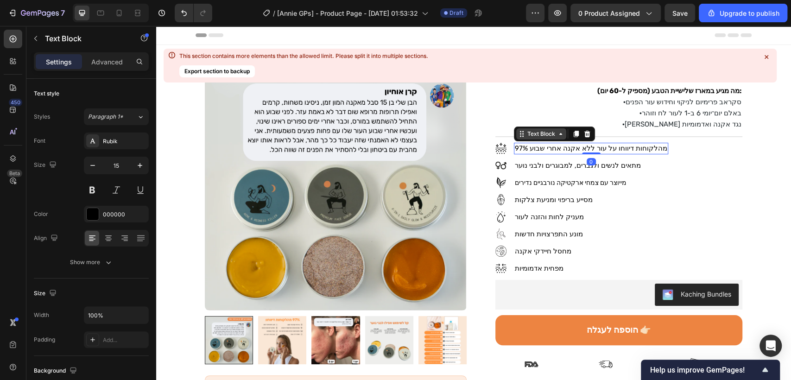
click at [520, 133] on icon at bounding box center [521, 133] width 7 height 7
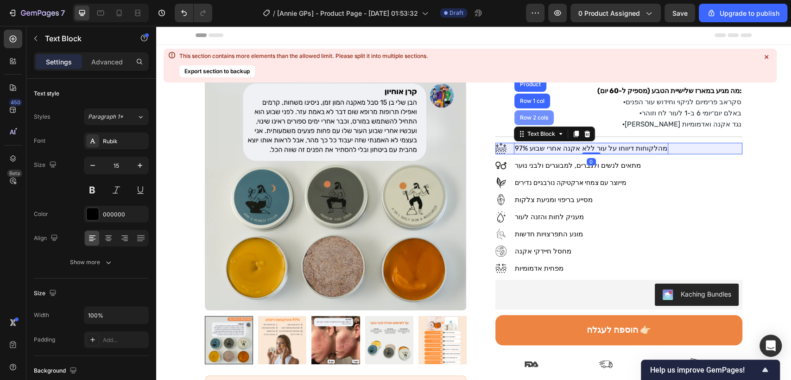
click at [520, 119] on div "Row 2 cols" at bounding box center [534, 118] width 32 height 6
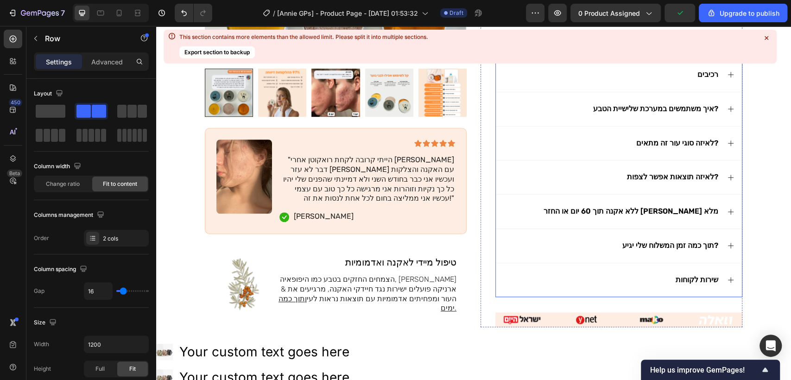
scroll to position [360, 0]
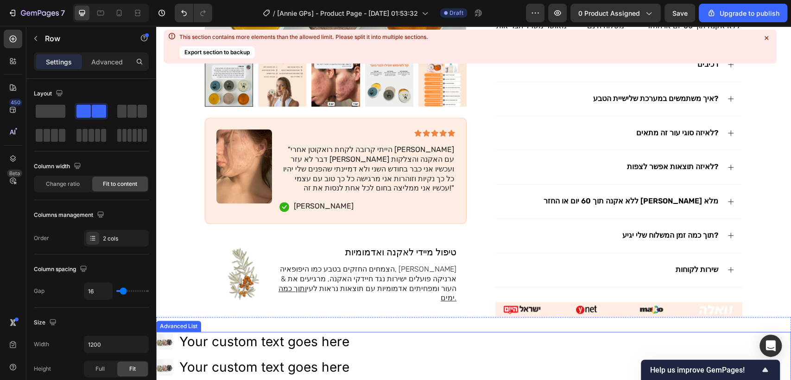
click at [367, 336] on div "Image Your custom text goes here Text Block Image Your custom text goes here Te…" at bounding box center [434, 367] width 556 height 71
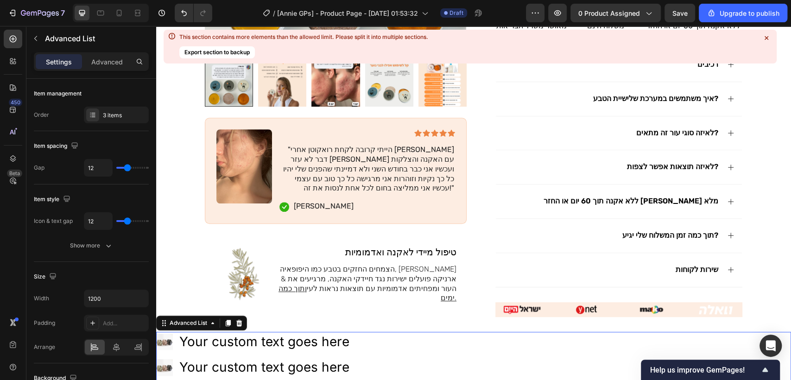
click at [364, 340] on div "Image Your custom text goes here Text Block Image Your custom text goes here Te…" at bounding box center [434, 367] width 556 height 71
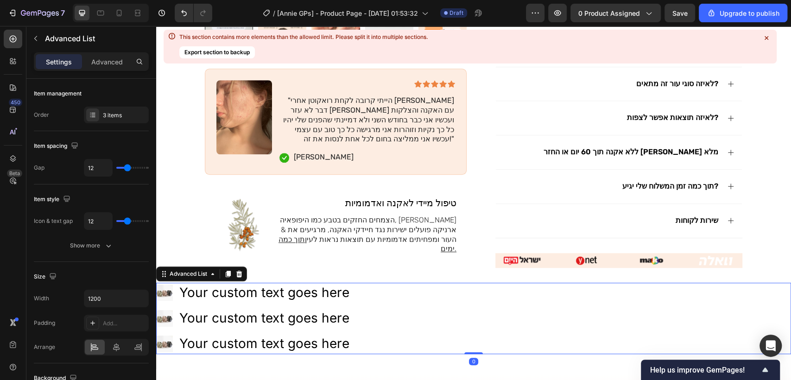
scroll to position [412, 0]
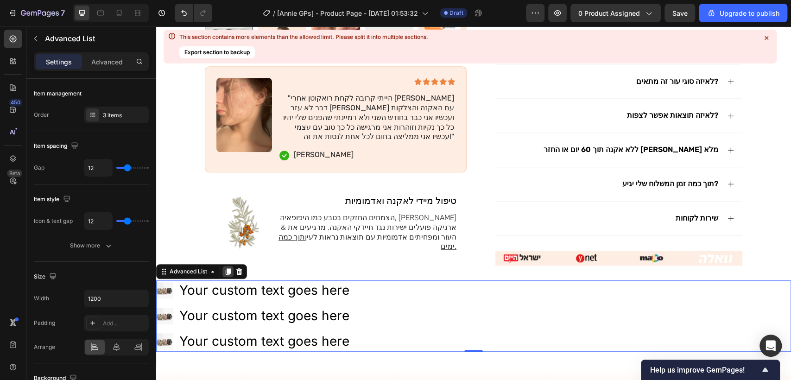
click at [225, 269] on icon at bounding box center [227, 271] width 7 height 7
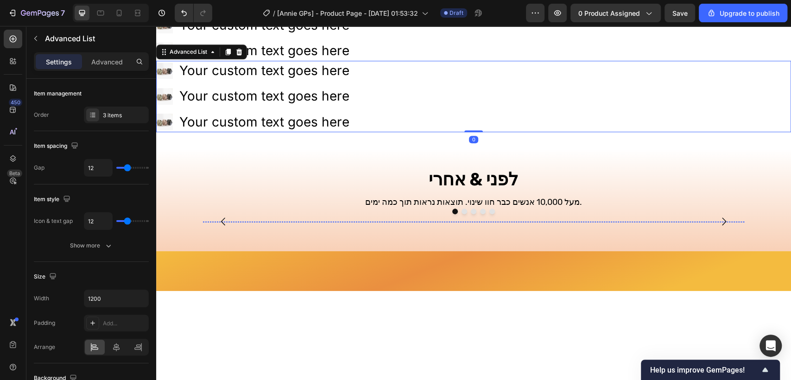
scroll to position [704, 0]
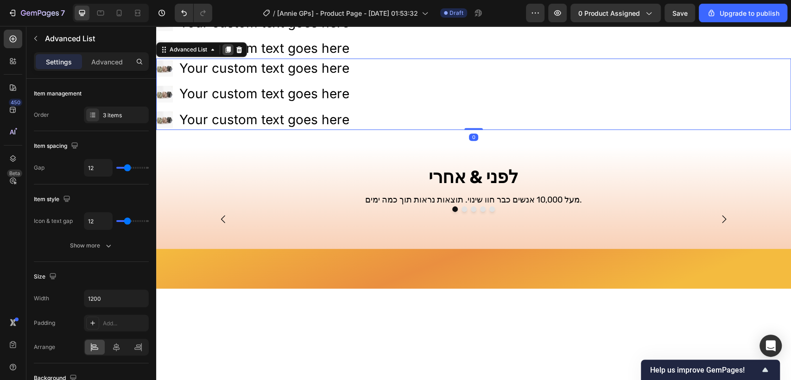
click at [225, 46] on icon at bounding box center [227, 49] width 7 height 7
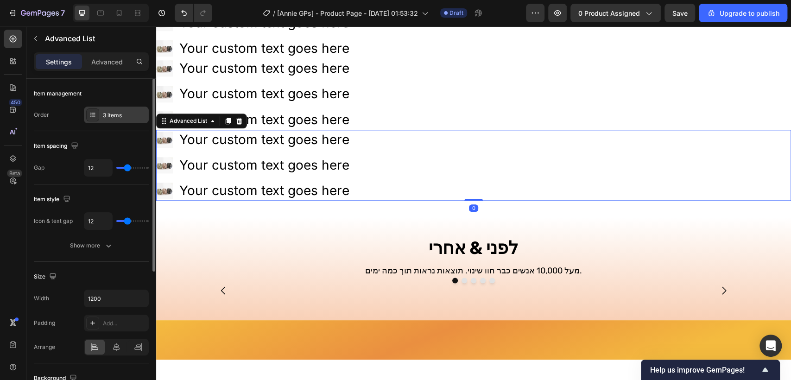
click at [111, 117] on div "3 items" at bounding box center [125, 115] width 44 height 8
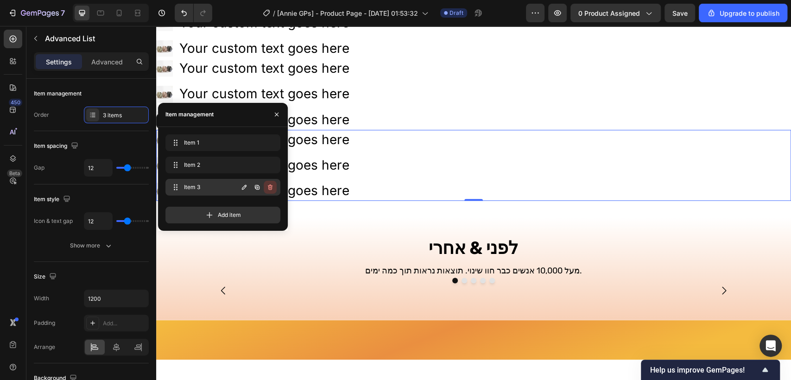
click at [271, 184] on icon "button" at bounding box center [270, 187] width 5 height 6
click at [271, 184] on div "Delete" at bounding box center [263, 187] width 17 height 8
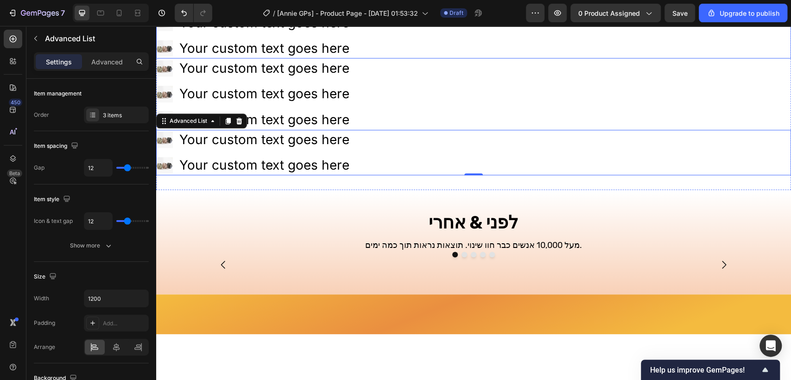
click at [374, 42] on div "Image Your custom text goes here Text Block Image Your custom text goes here Te…" at bounding box center [434, 22] width 556 height 71
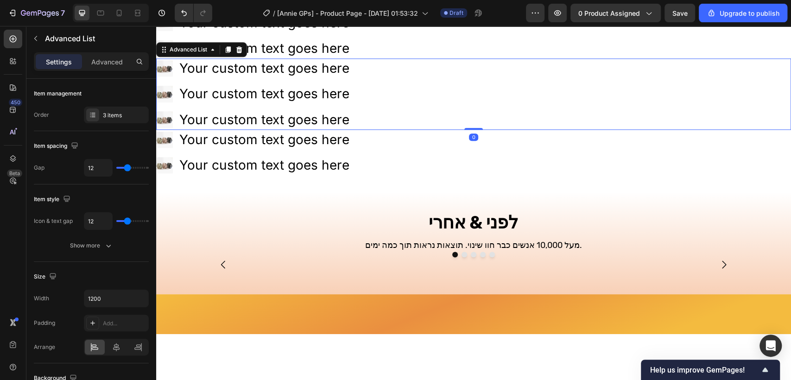
click at [362, 67] on div "Image Your custom text goes here Text Block Image Your custom text goes here Te…" at bounding box center [434, 93] width 556 height 71
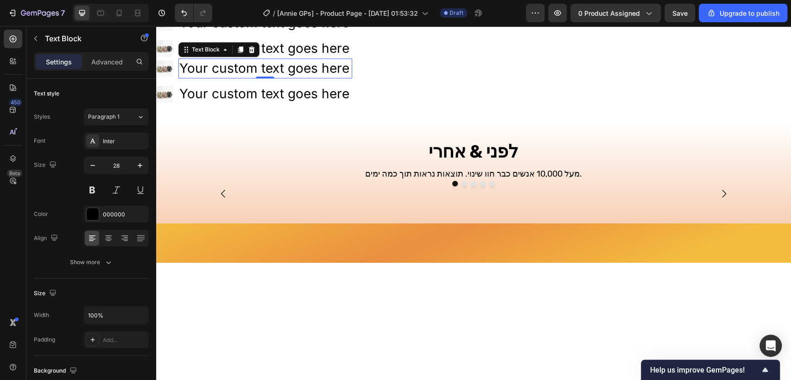
click at [333, 72] on div "Your custom text goes here" at bounding box center [265, 68] width 174 height 20
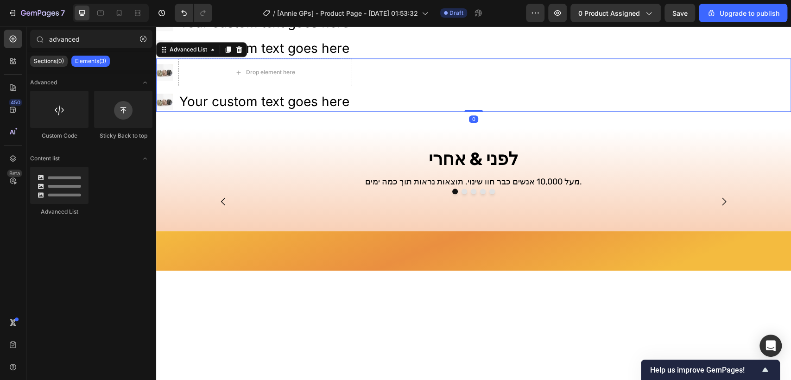
click at [375, 68] on div "Image Drop element here Image Your custom text goes here Text Block" at bounding box center [434, 84] width 556 height 53
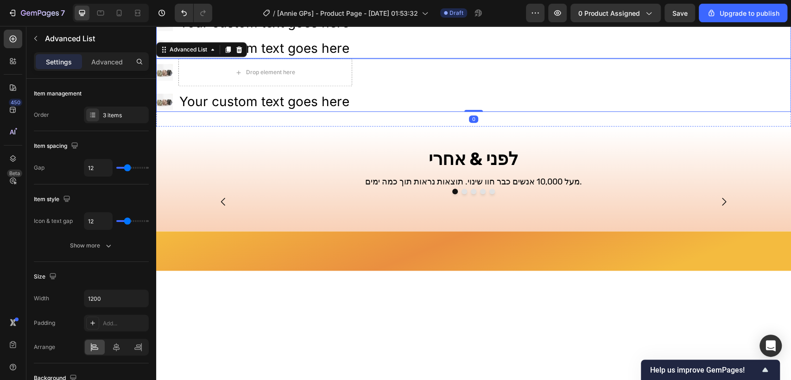
click at [396, 53] on div "Image Your custom text goes here Text Block Image Your custom text goes here Te…" at bounding box center [434, 22] width 556 height 71
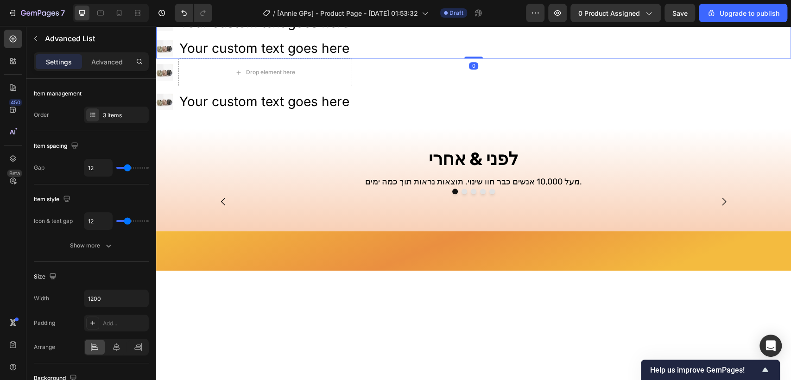
click at [393, 67] on div "Image Drop element here Image Your custom text goes here Text Block" at bounding box center [434, 84] width 556 height 53
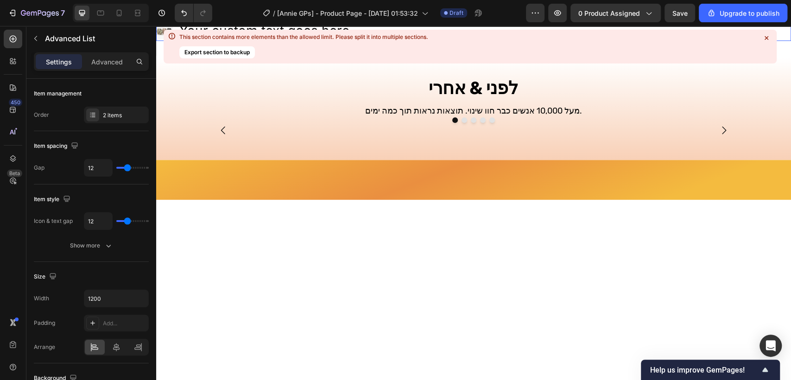
click at [388, 41] on div "Image Drop element here Image Your custom text goes here Text Block" at bounding box center [434, 13] width 556 height 53
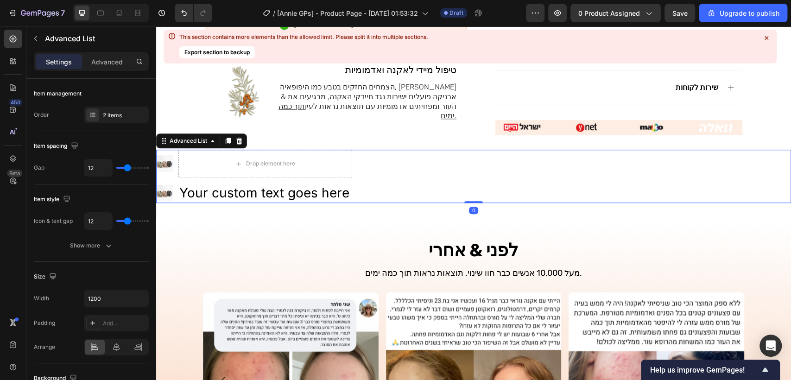
scroll to position [530, 0]
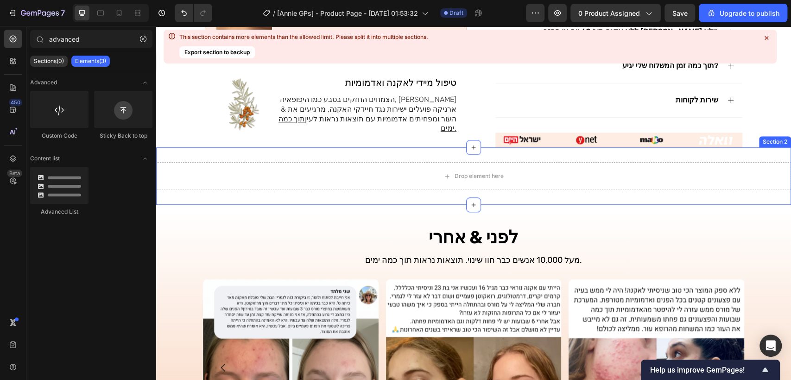
click at [235, 148] on div "Drop element here Section 2" at bounding box center [473, 175] width 635 height 57
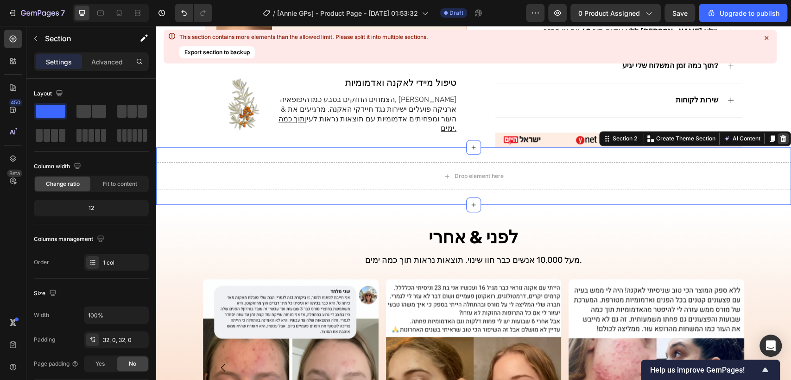
click at [780, 137] on icon at bounding box center [783, 138] width 7 height 7
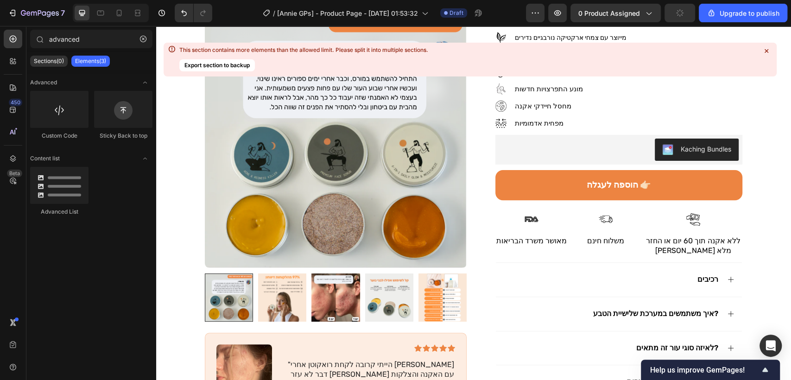
scroll to position [0, 0]
